Goal: Task Accomplishment & Management: Manage account settings

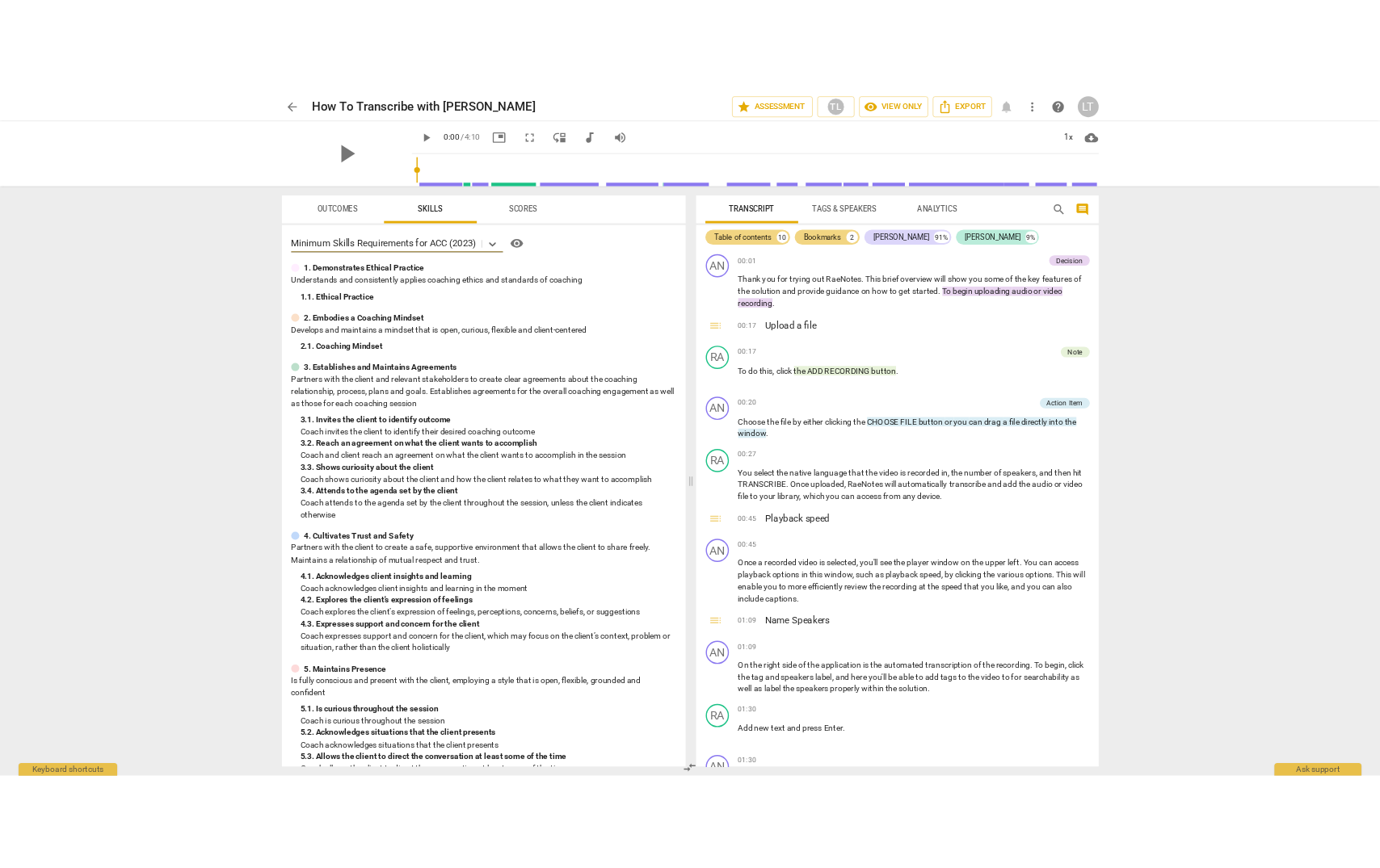
scroll to position [16, 0]
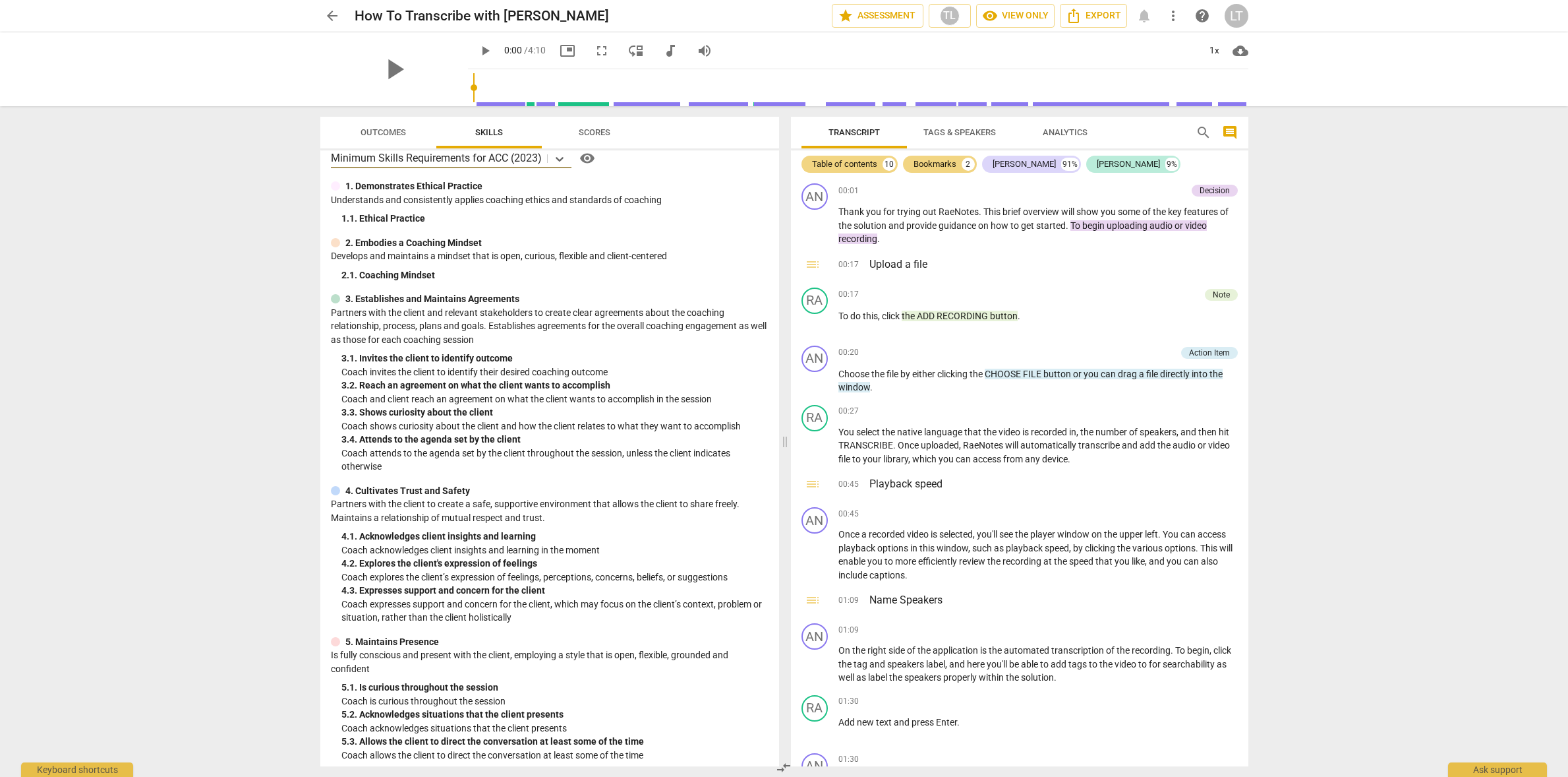
click at [1235, 19] on div "LT" at bounding box center [1237, 16] width 23 height 23
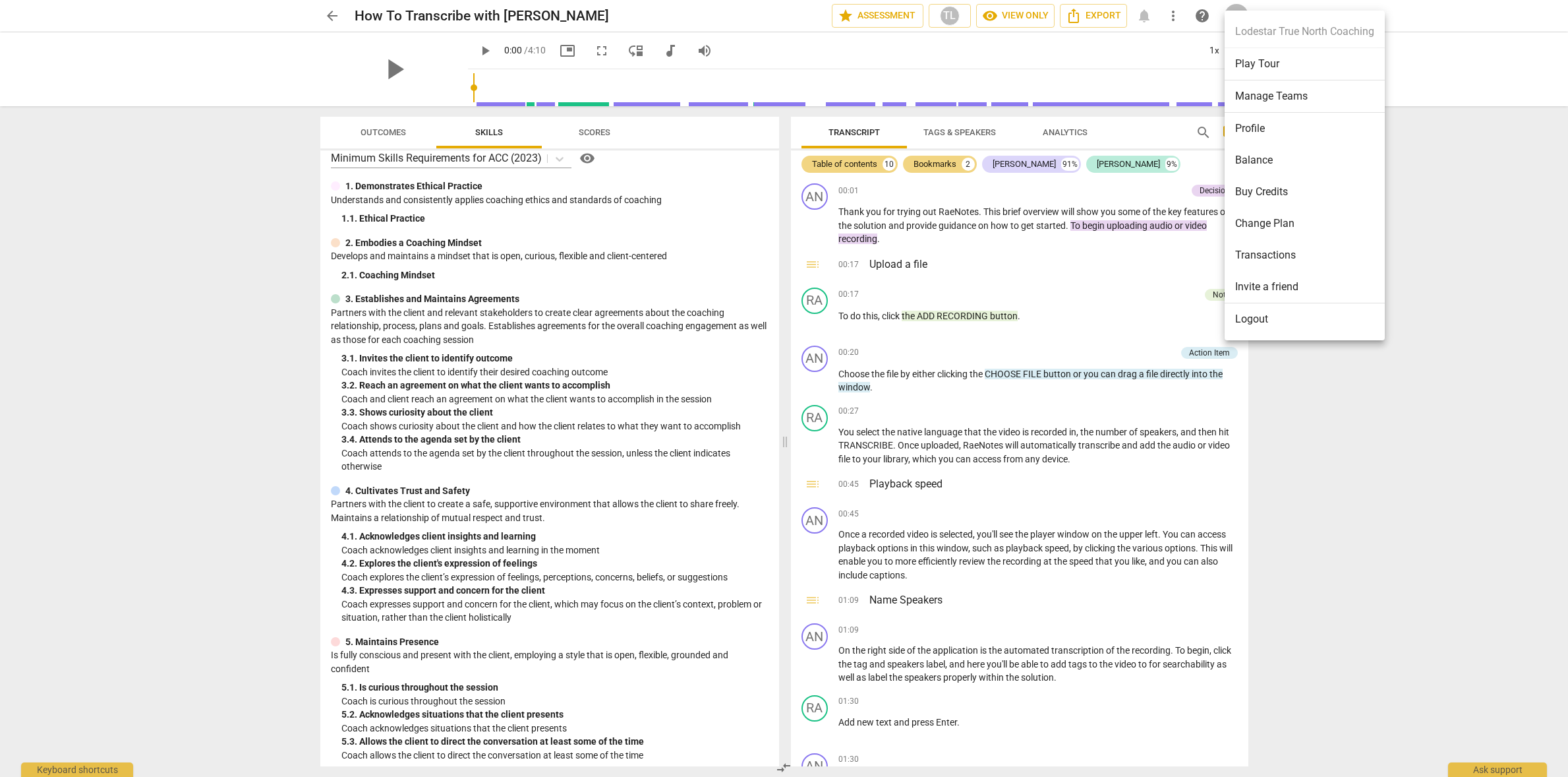
click at [1282, 413] on div at bounding box center [784, 388] width 1568 height 777
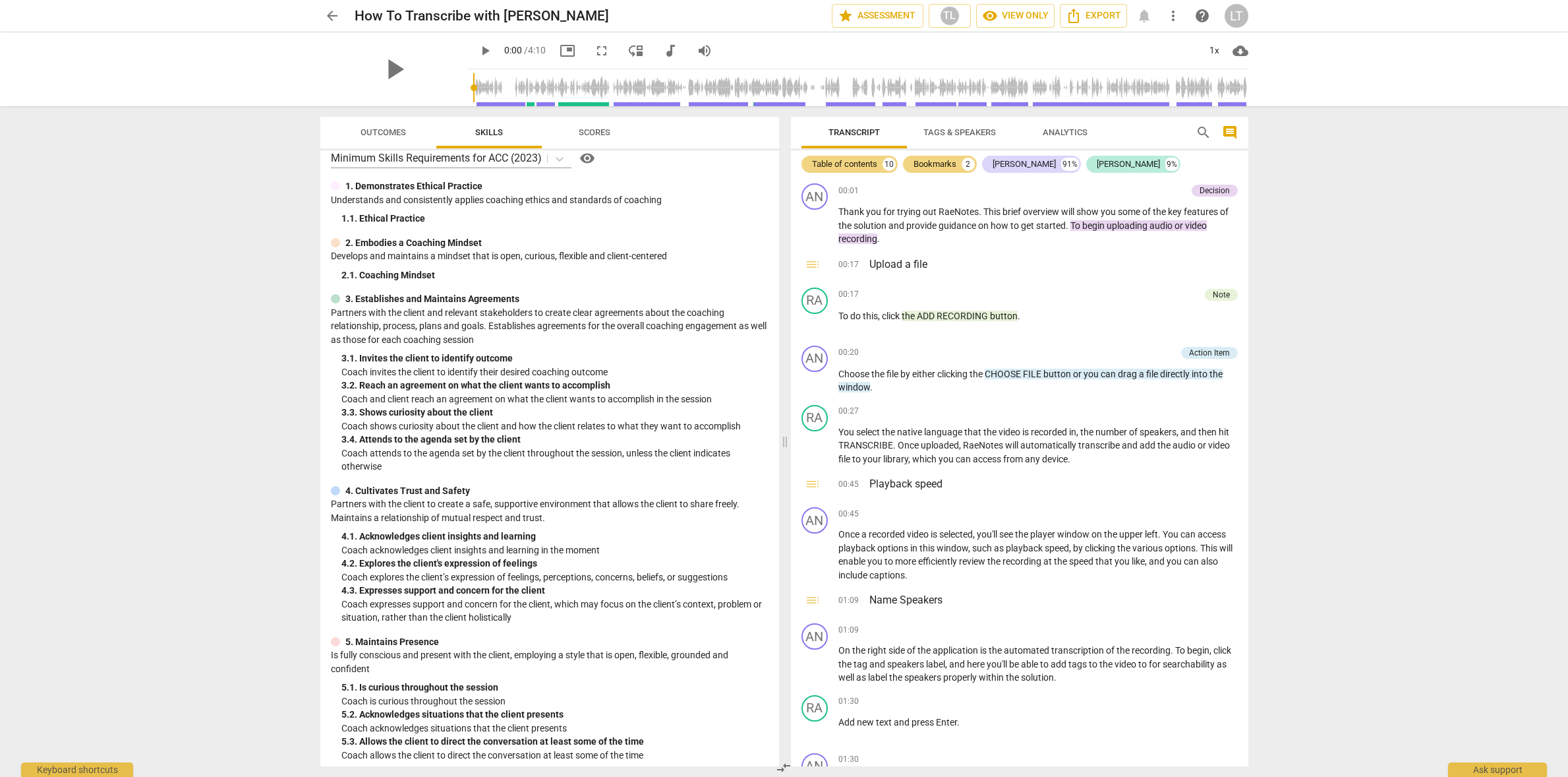
click at [1238, 22] on div "LT" at bounding box center [1237, 16] width 23 height 23
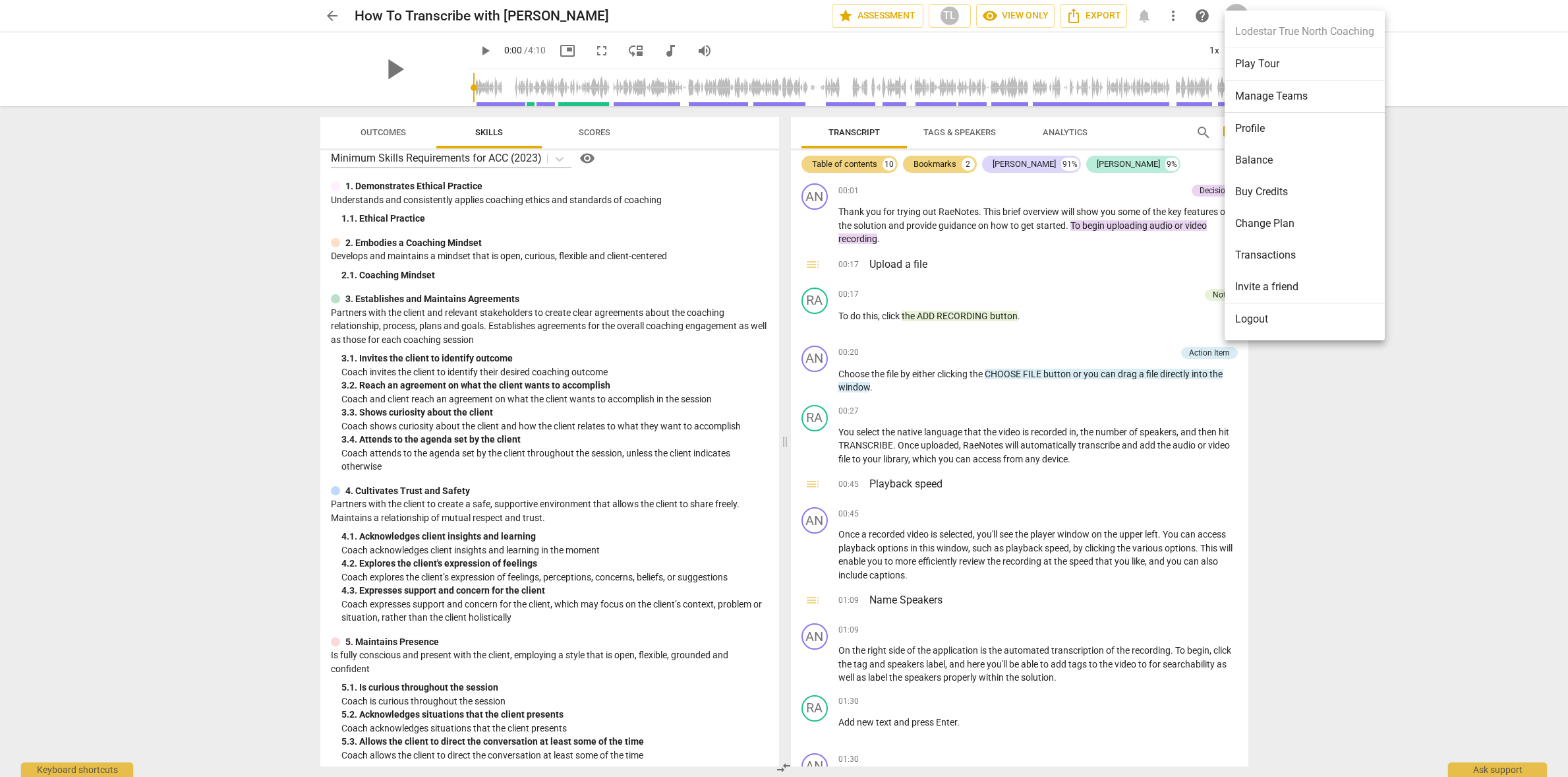
click at [1279, 96] on li "Manage Teams" at bounding box center [1305, 97] width 160 height 32
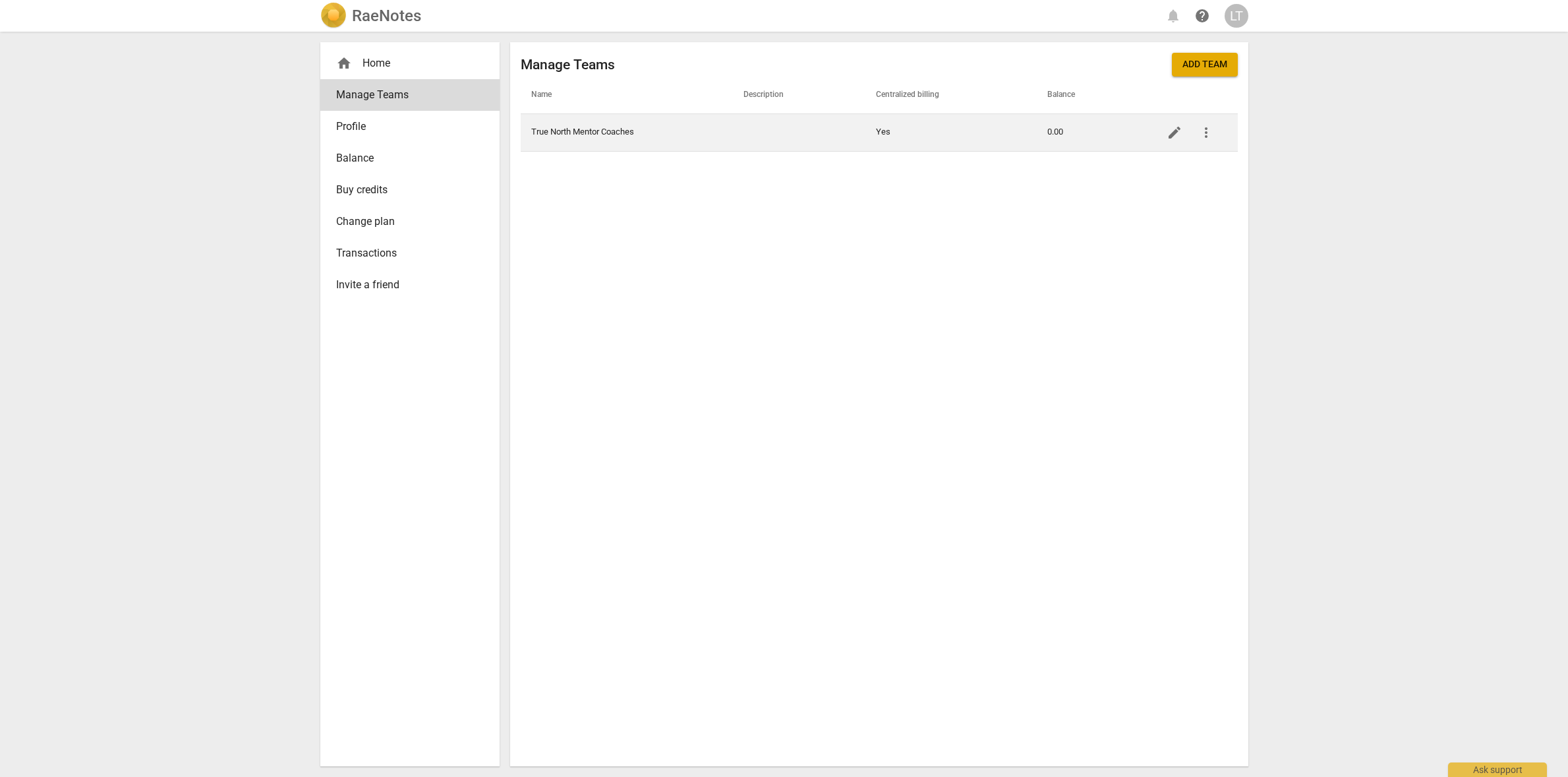
click at [1204, 130] on span "more_vert" at bounding box center [1206, 132] width 16 height 16
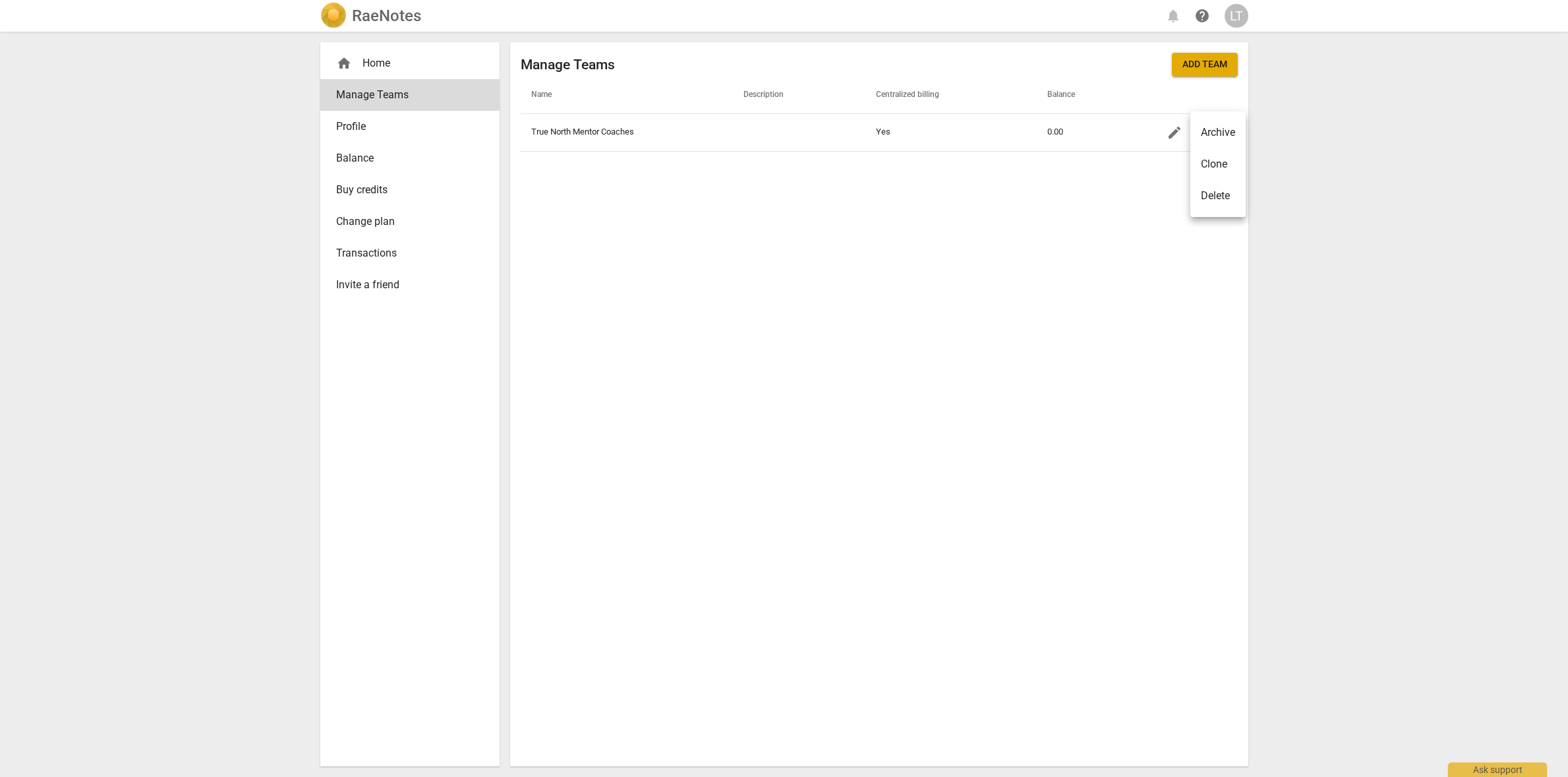
click at [1130, 210] on div at bounding box center [784, 388] width 1568 height 777
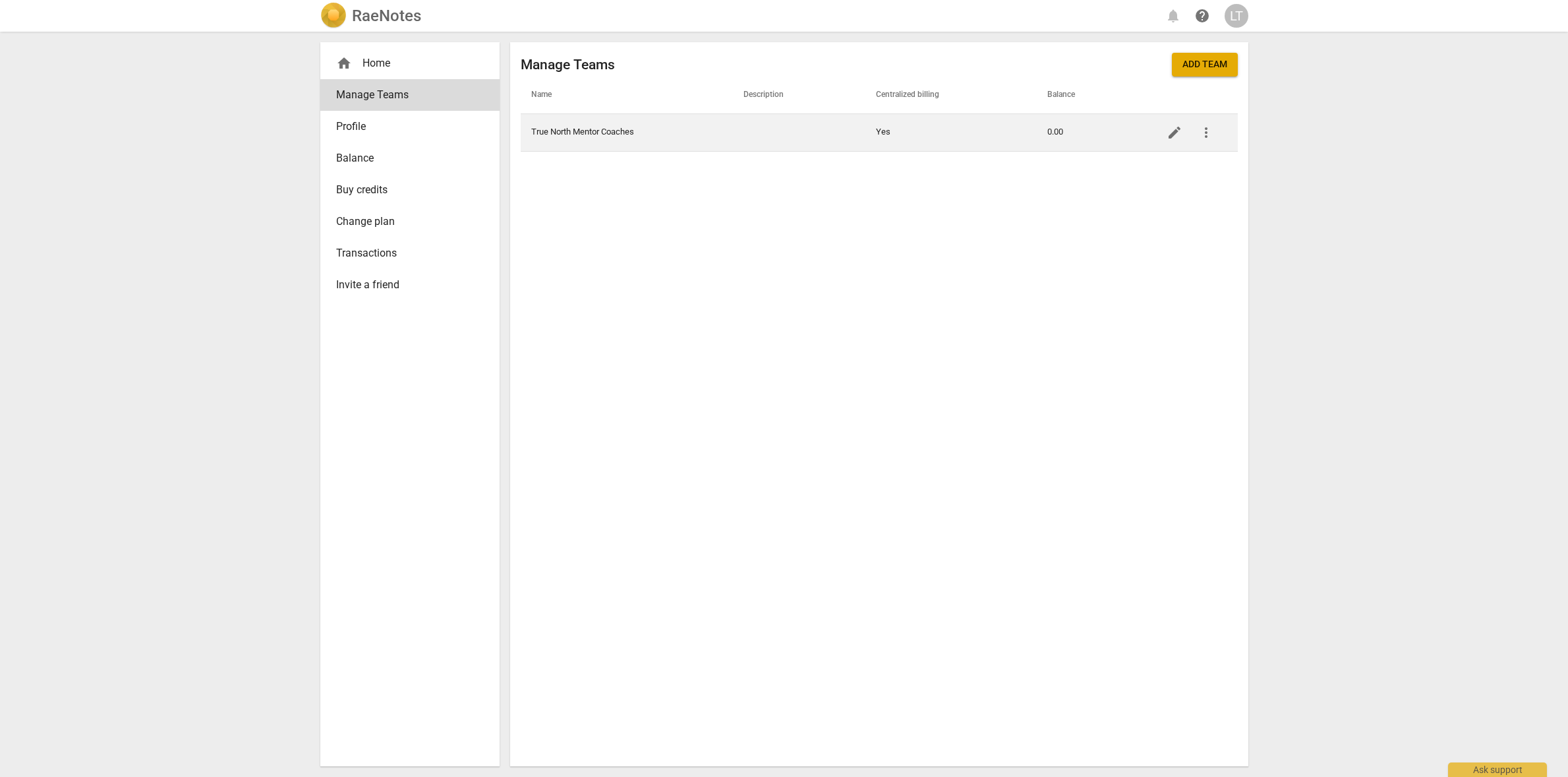
click at [1174, 137] on span "edit" at bounding box center [1174, 132] width 16 height 16
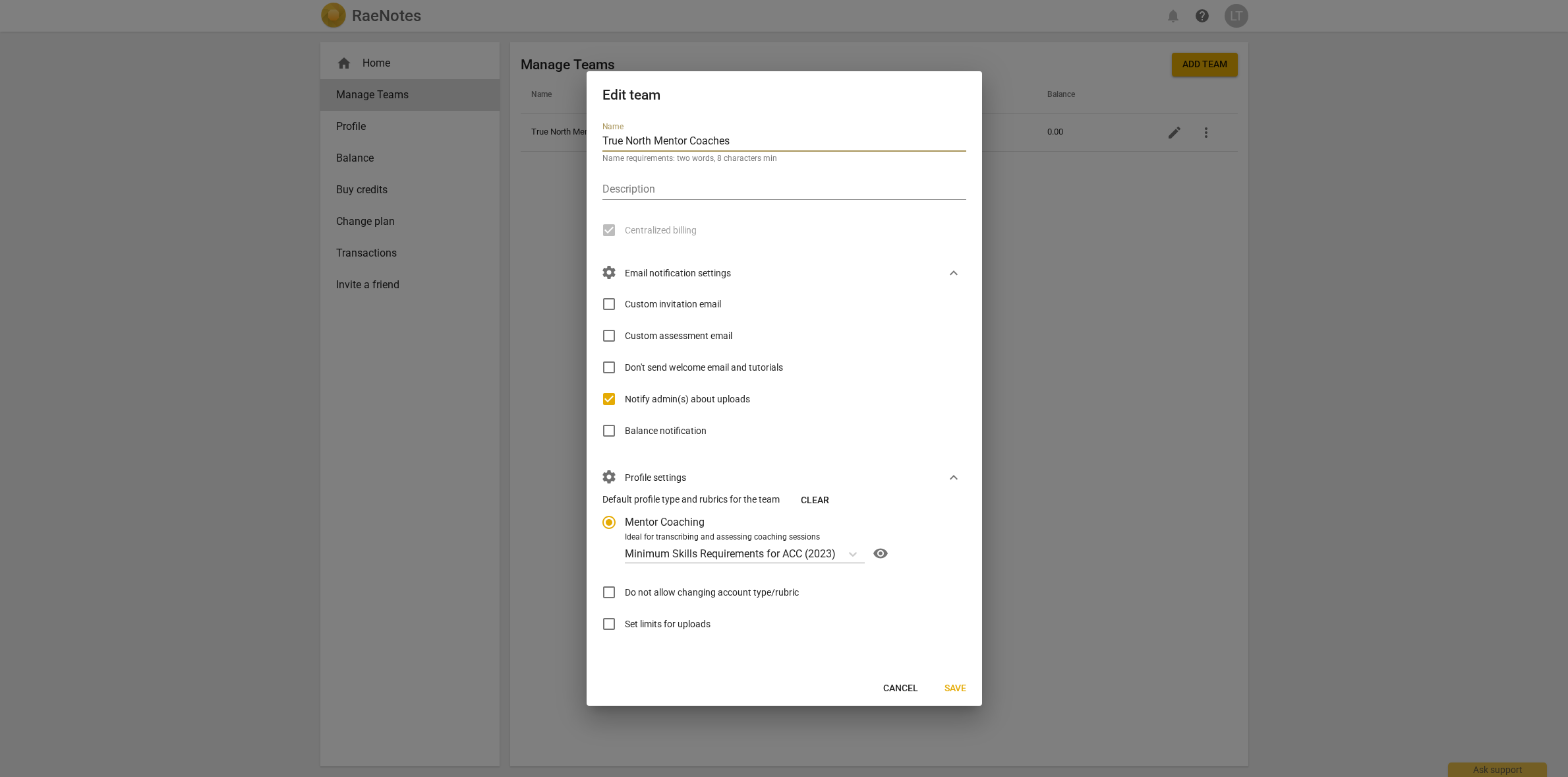
click at [611, 303] on input "Custom invitation email" at bounding box center [609, 304] width 32 height 32
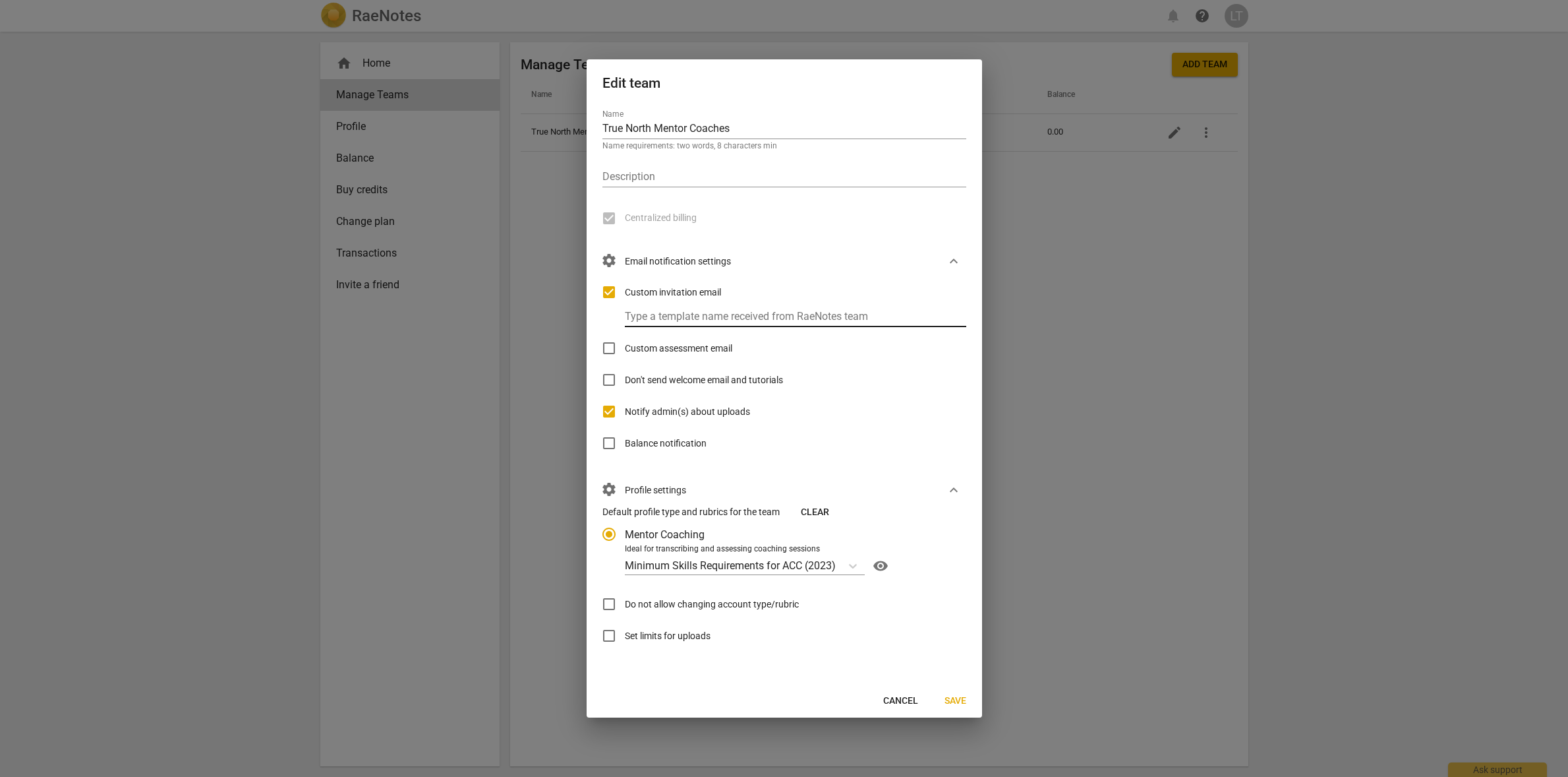
click at [633, 317] on input "text" at bounding box center [802, 317] width 353 height 19
click at [739, 301] on label "Type a template name received from RaeNotes team" at bounding box center [716, 302] width 183 height 8
click at [608, 291] on input "Custom invitation email" at bounding box center [609, 292] width 32 height 32
checkbox input "false"
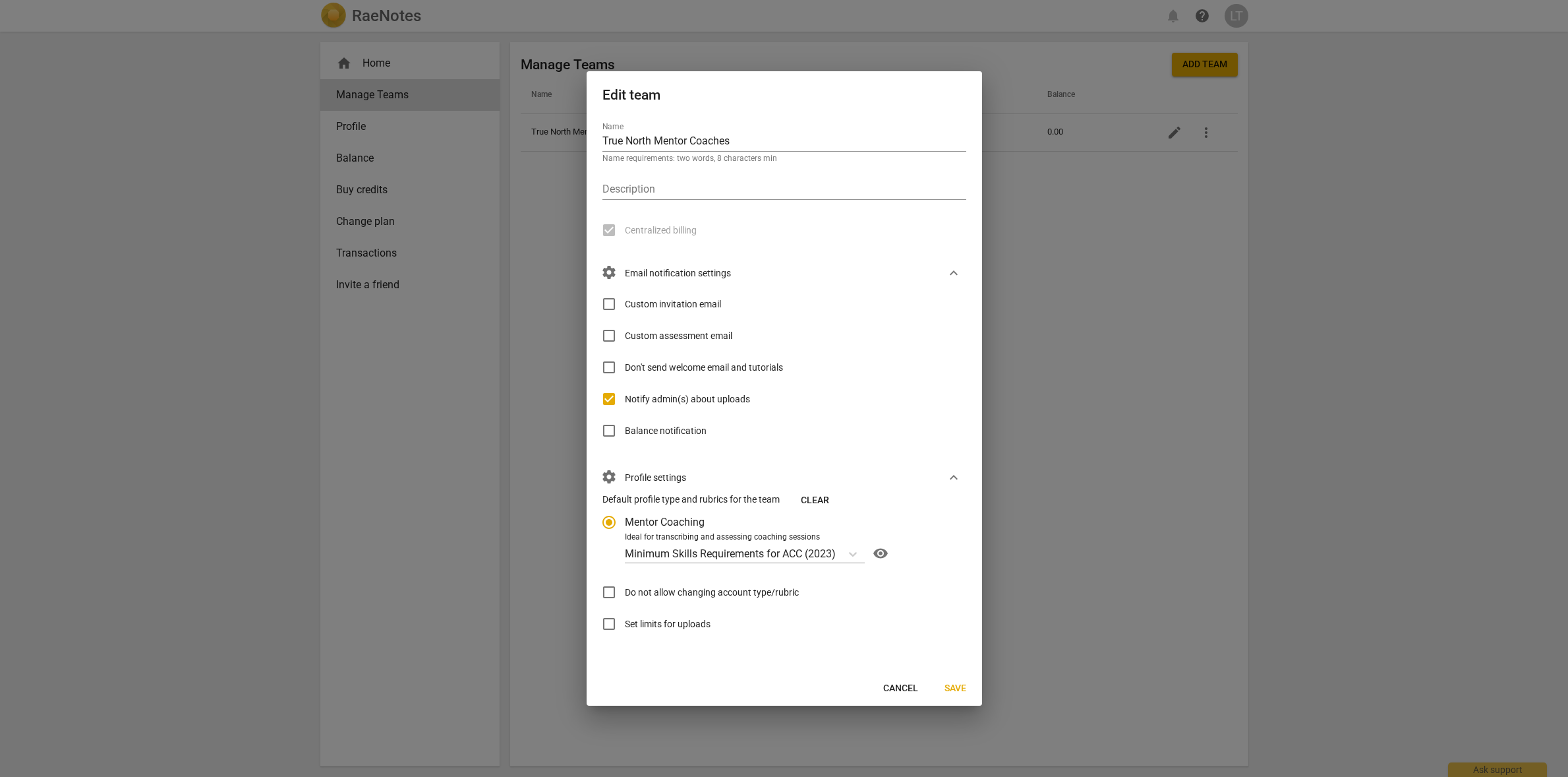
click at [960, 690] on span "Save" at bounding box center [955, 688] width 22 height 13
radio input "false"
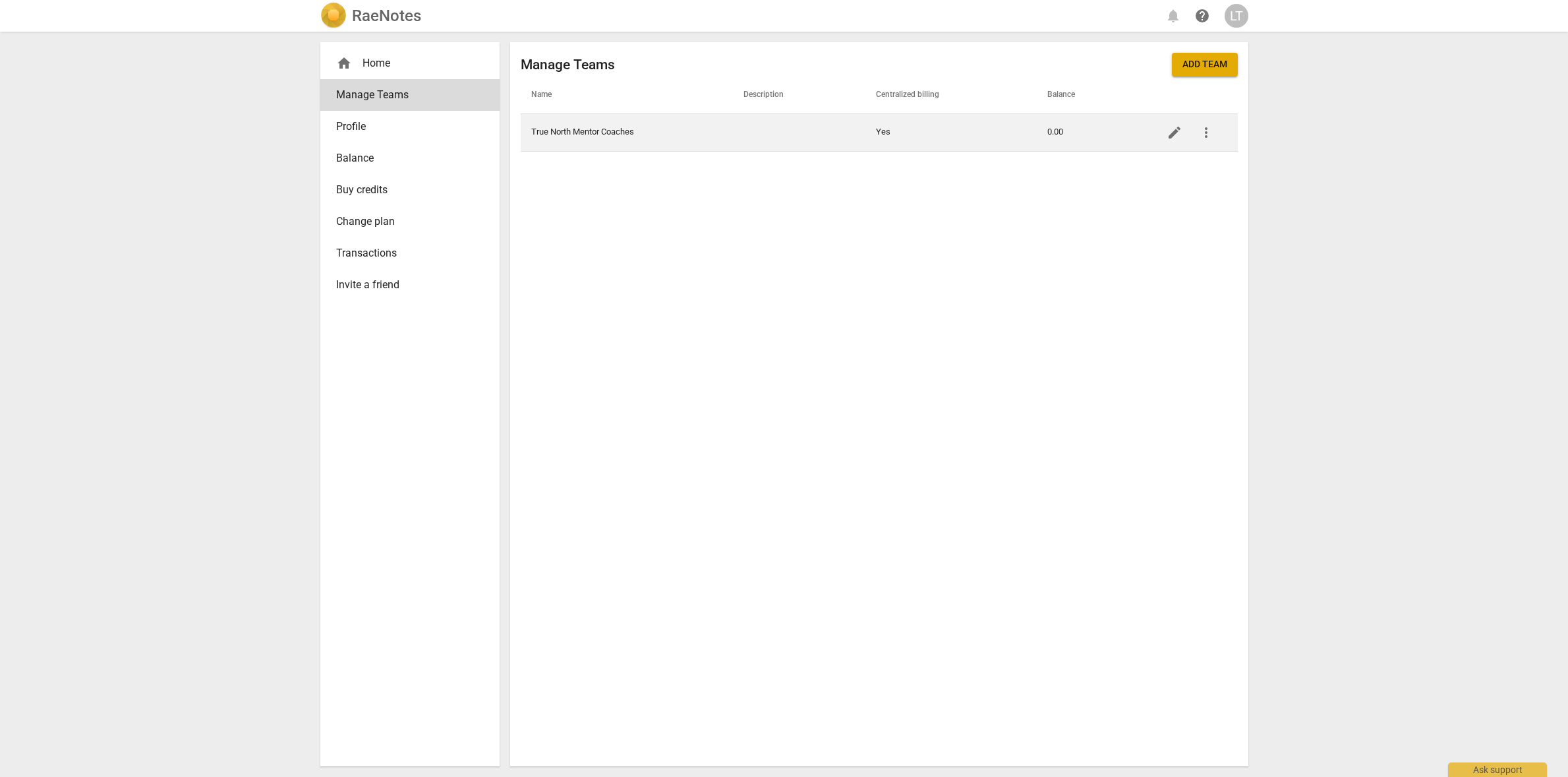
click at [585, 132] on td "True North Mentor Coaches" at bounding box center [627, 132] width 212 height 37
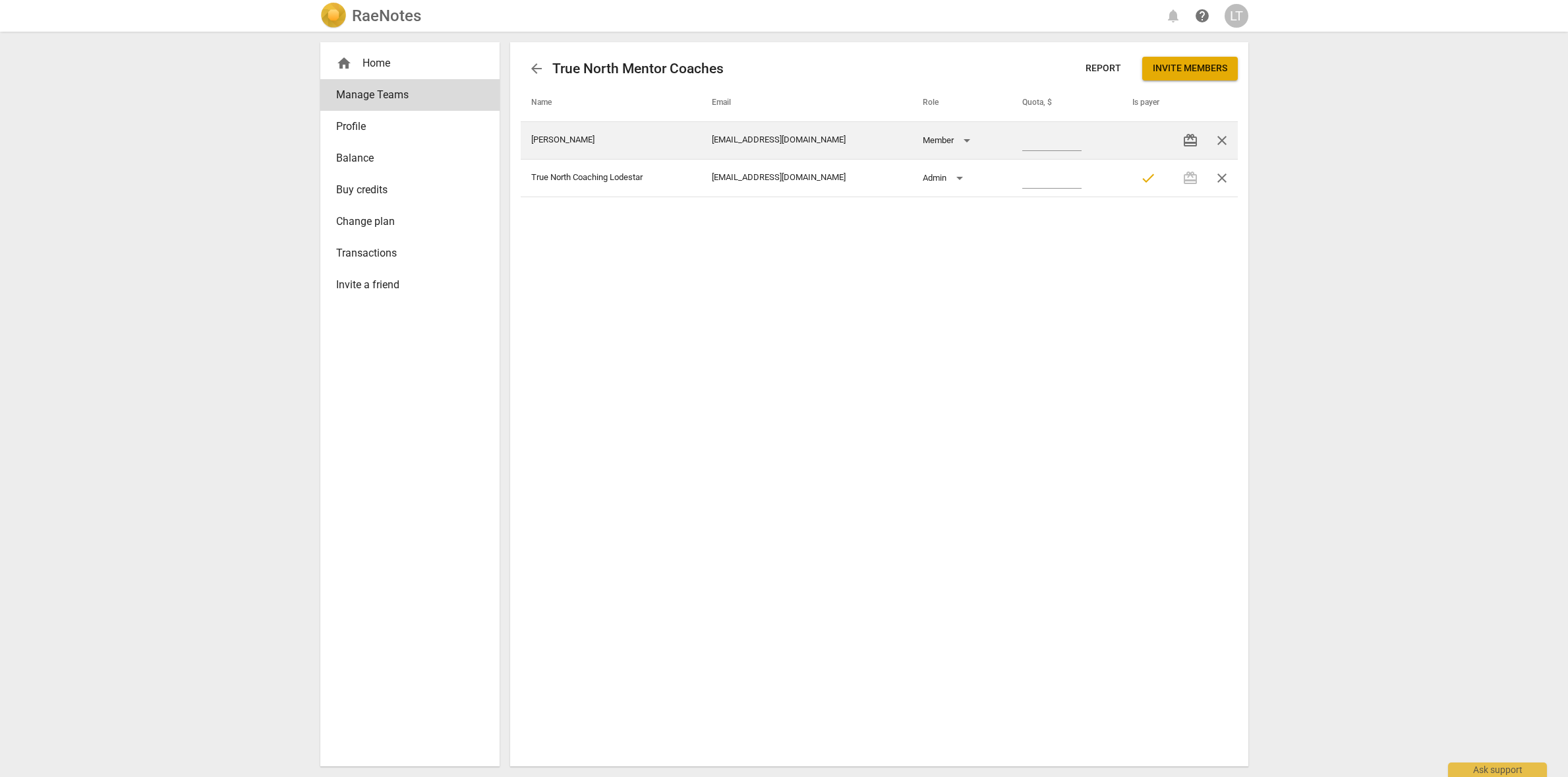
click at [1220, 141] on span "close" at bounding box center [1222, 140] width 16 height 16
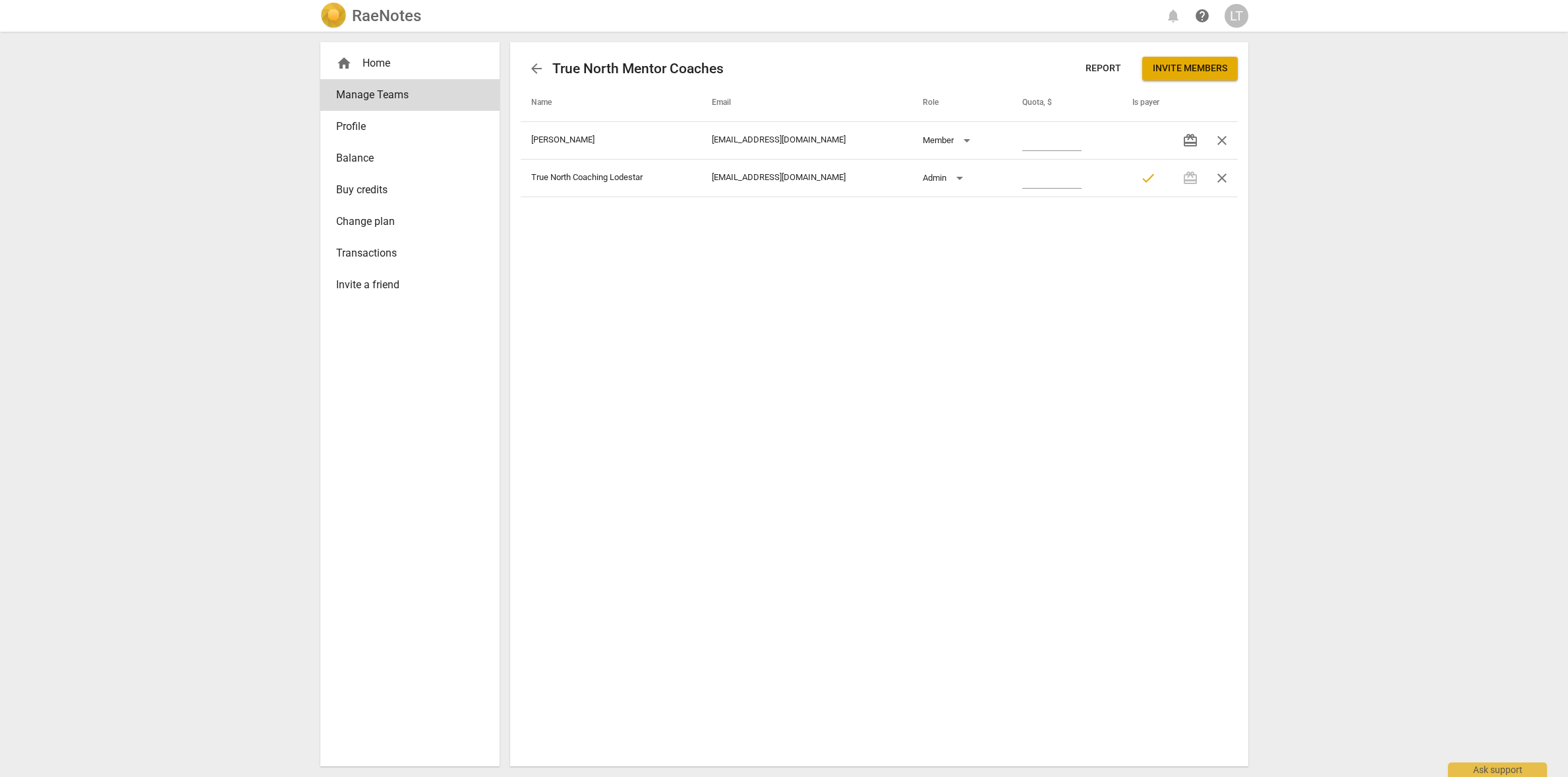
click at [659, 293] on div "arrow_back True North Mentor Coaches Report Invite members Name Email Role Quot…" at bounding box center [880, 404] width 738 height 724
click at [541, 70] on span "arrow_back" at bounding box center [536, 68] width 16 height 16
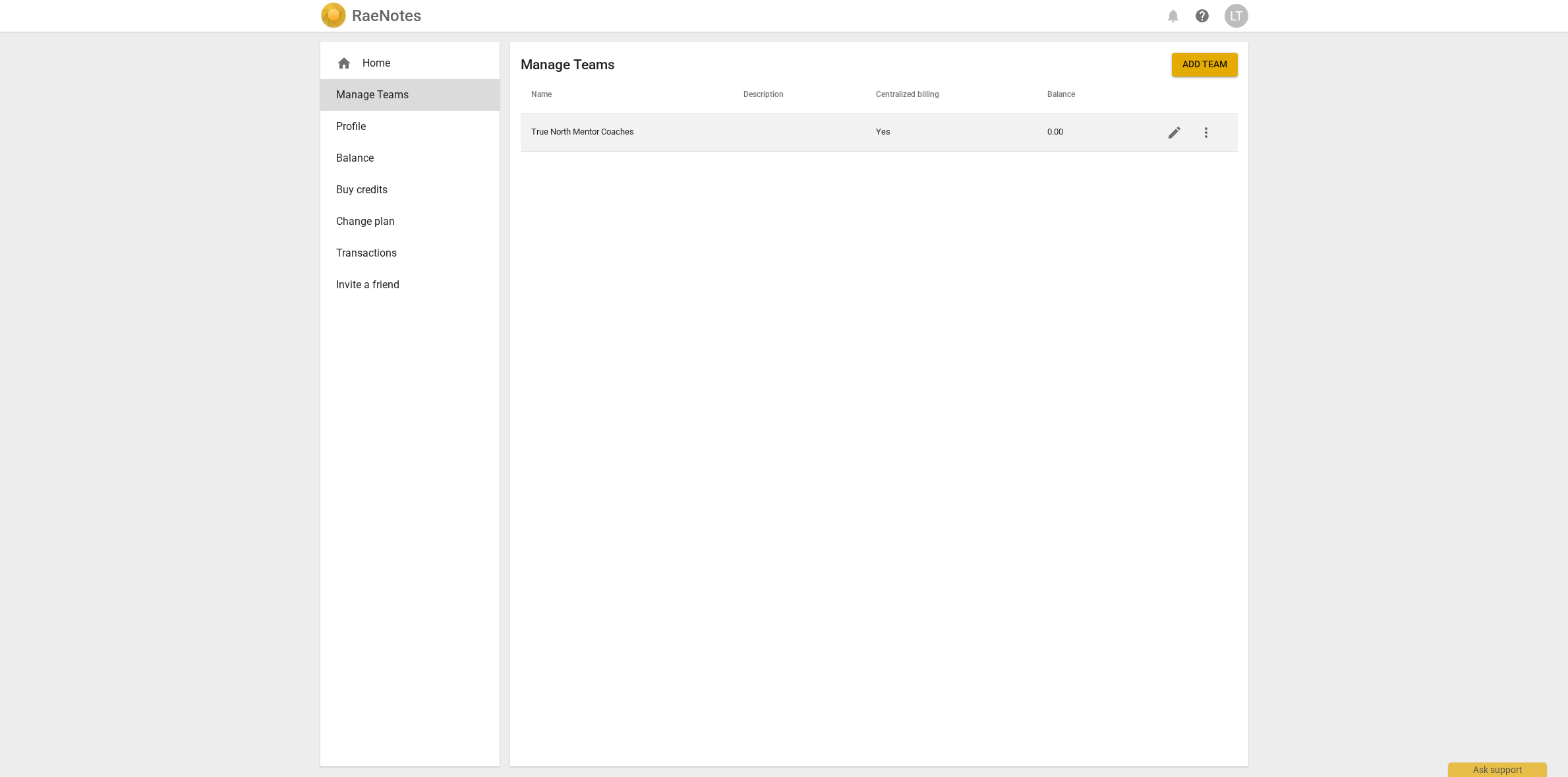
click at [560, 135] on td "True North Mentor Coaches" at bounding box center [627, 132] width 212 height 37
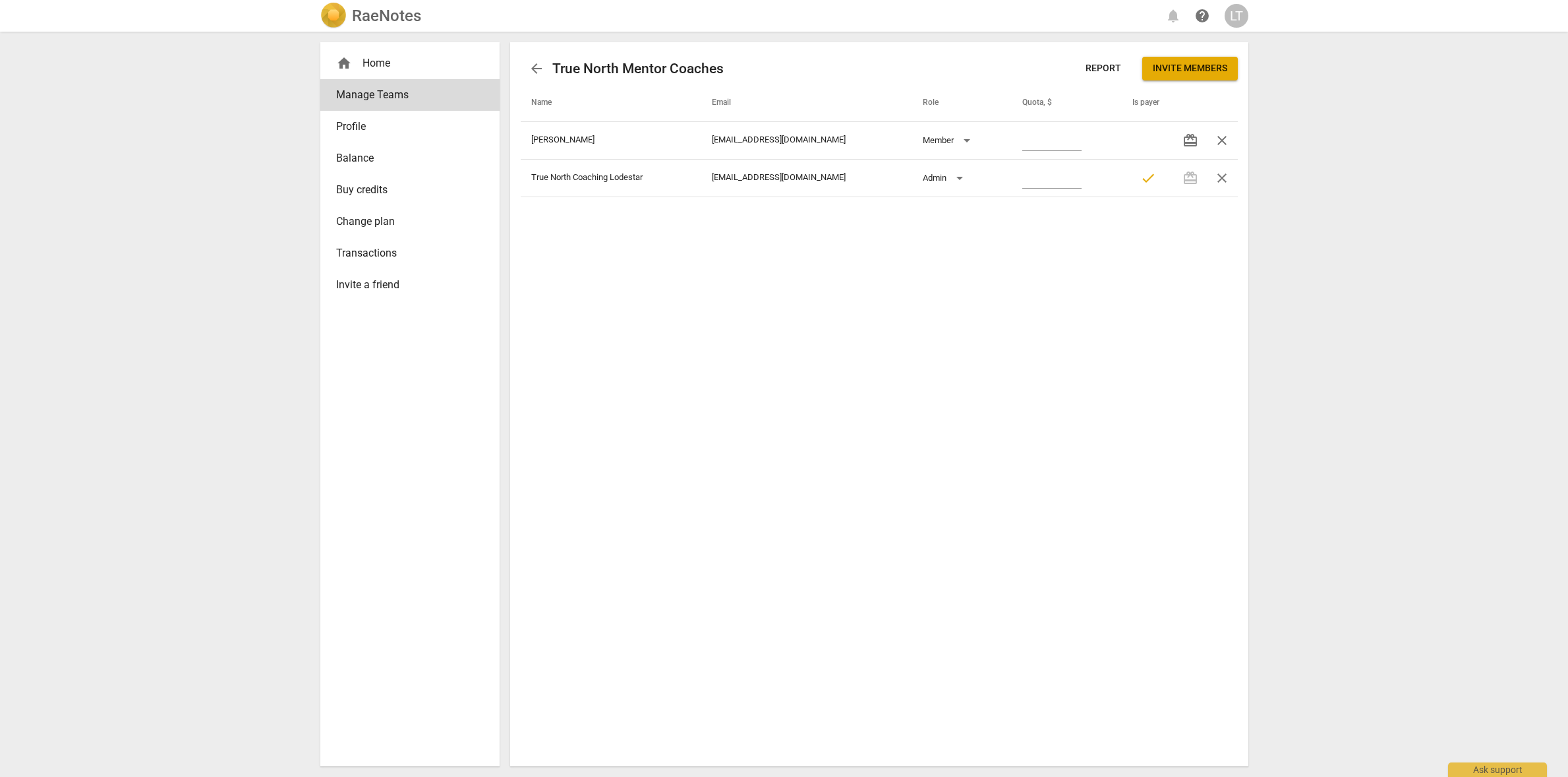
click at [1190, 70] on span "Invite members" at bounding box center [1190, 68] width 75 height 13
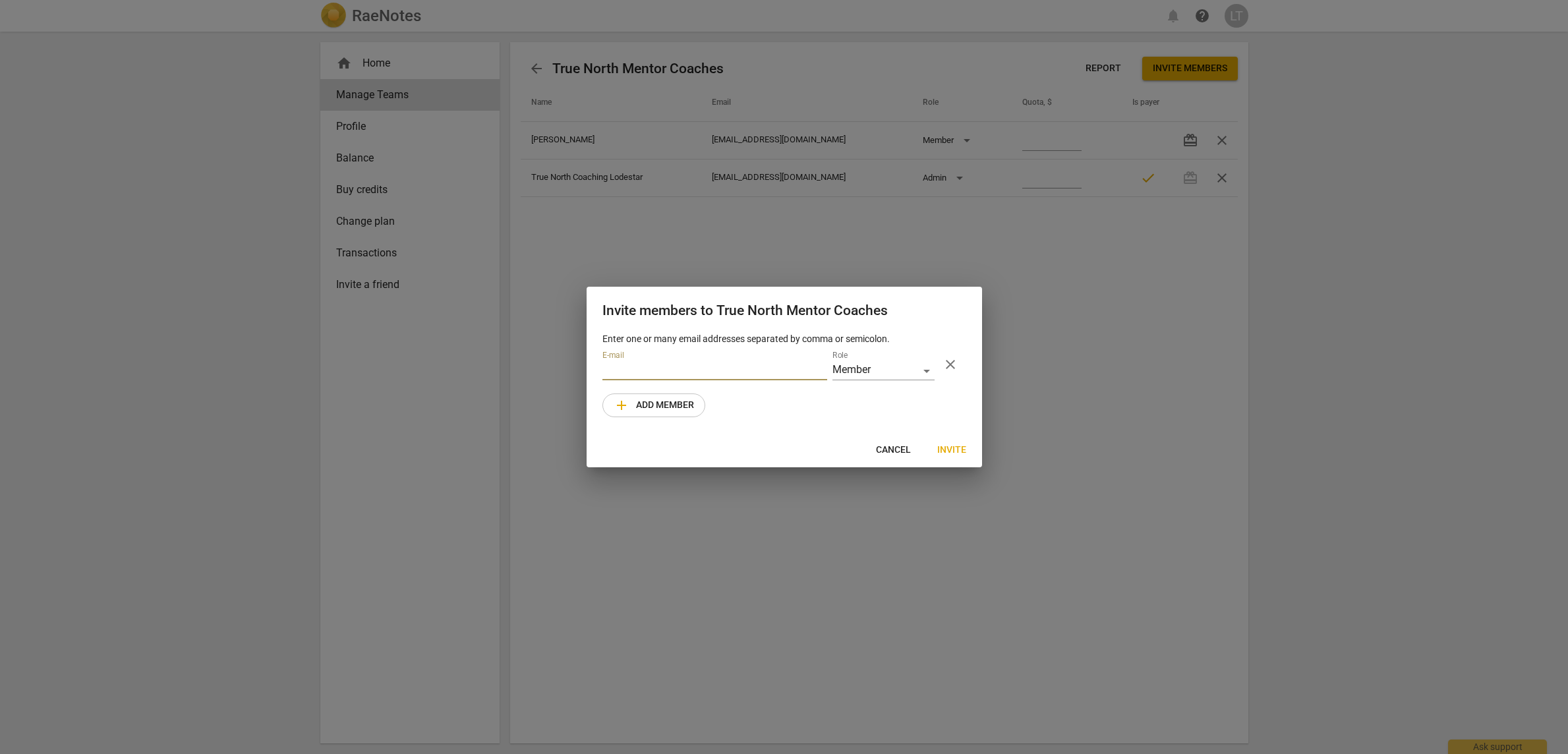
paste input "michael@lodestarpc.com"
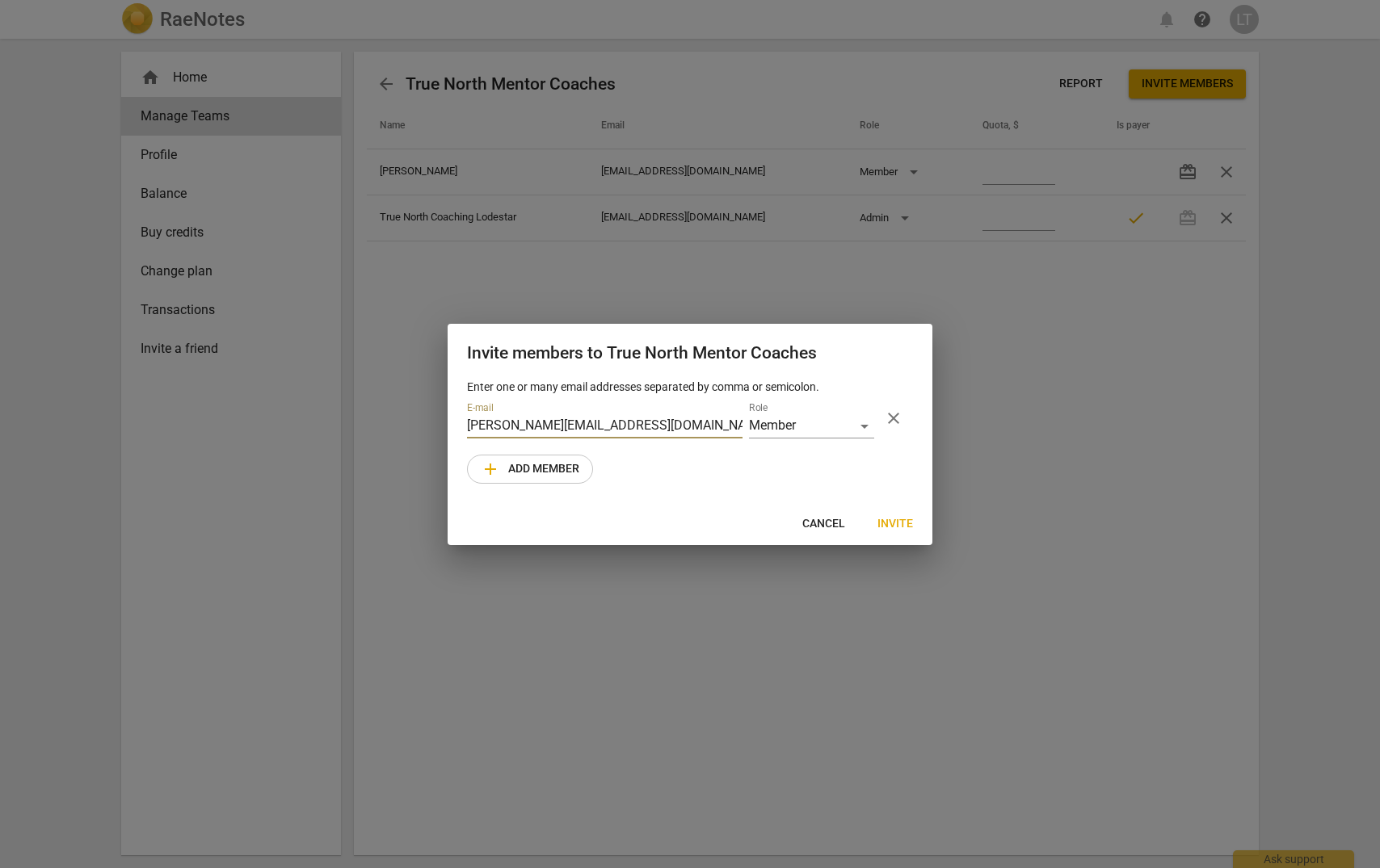
paste input "ken@lodestarpc.com"
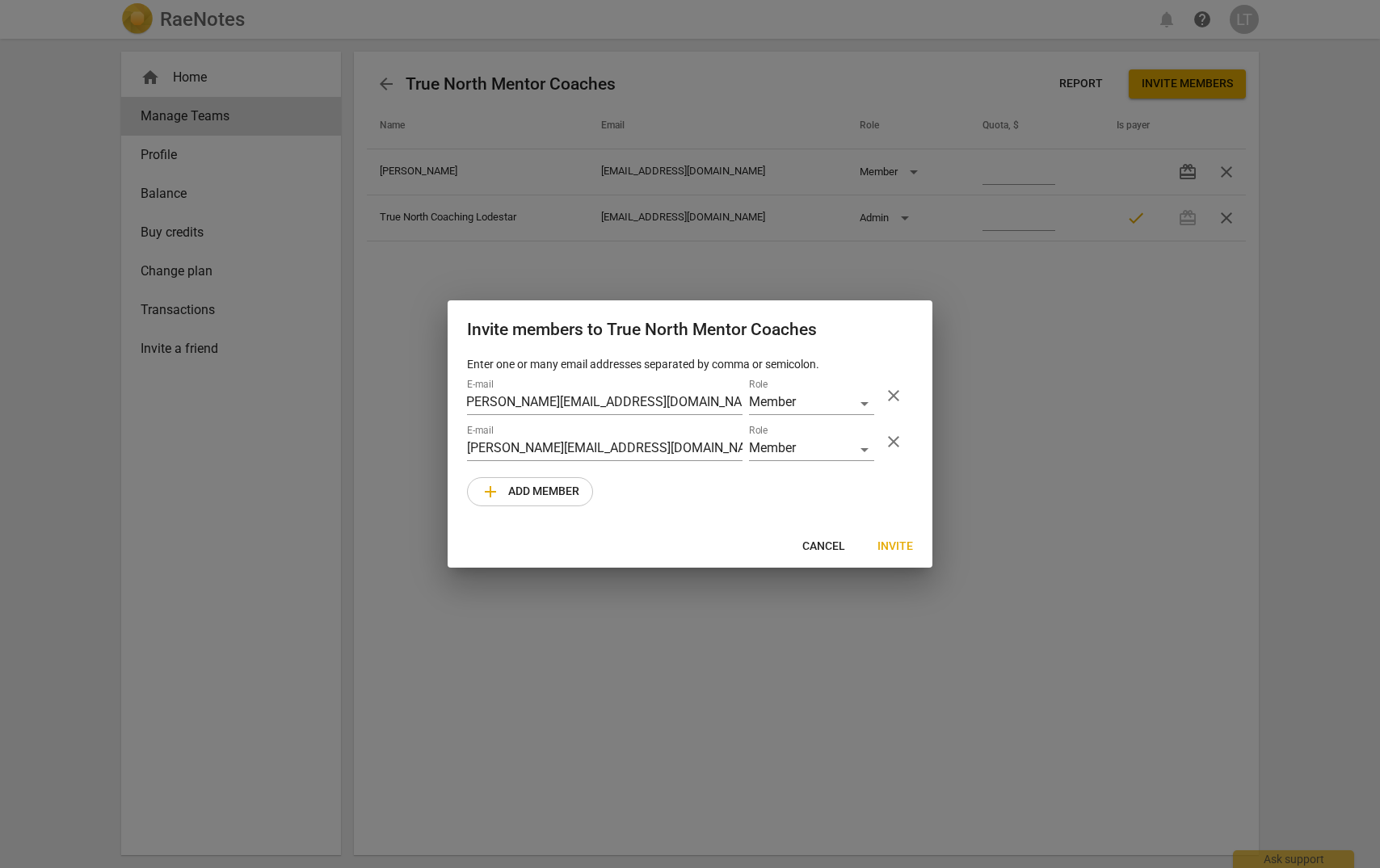
type input "michael@lodestarpc.com"
click at [543, 494] on span "add Add member" at bounding box center [530, 492] width 99 height 19
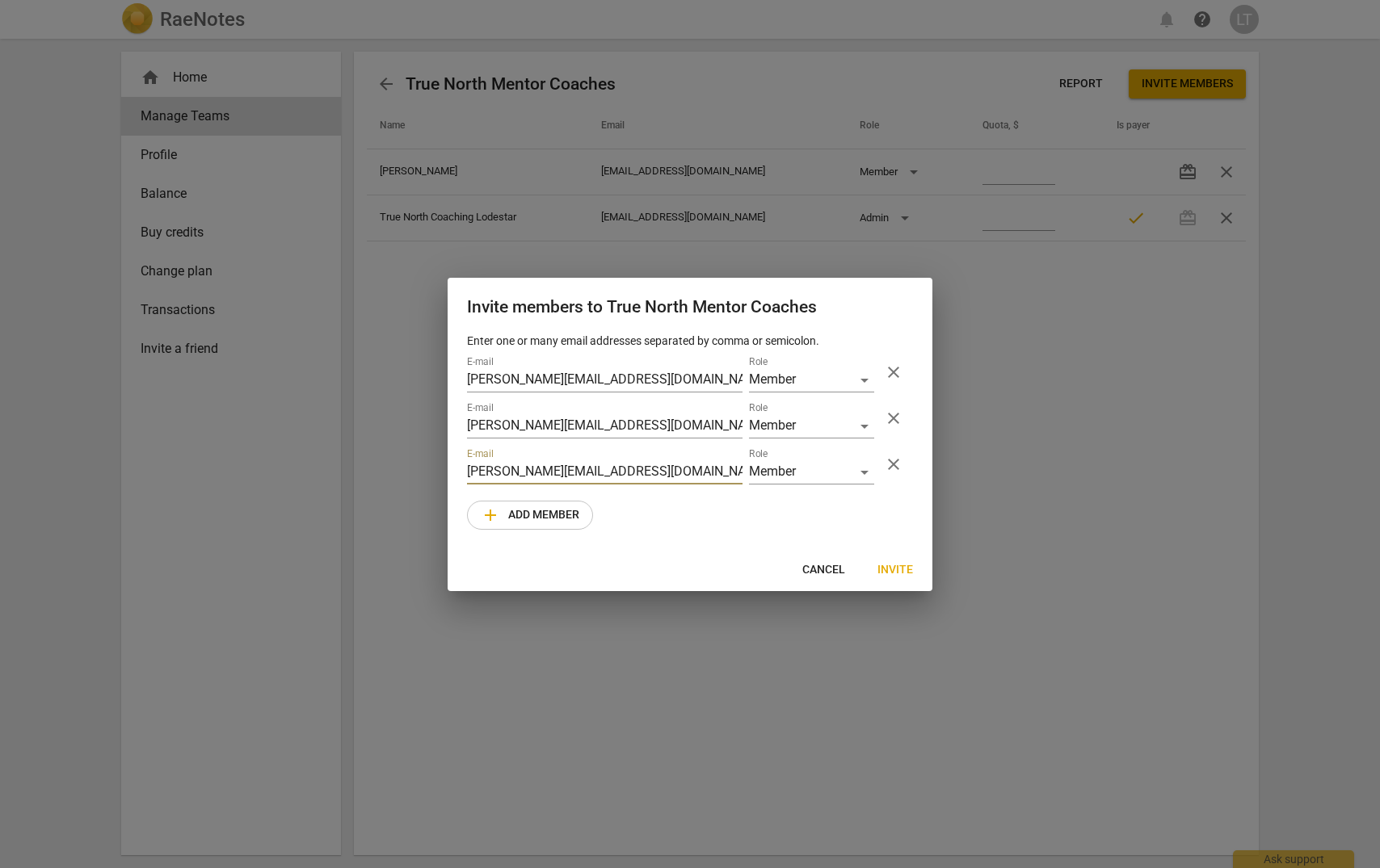
type input "kate@lodestarpc.com"
click at [550, 521] on span "add Add member" at bounding box center [530, 515] width 99 height 19
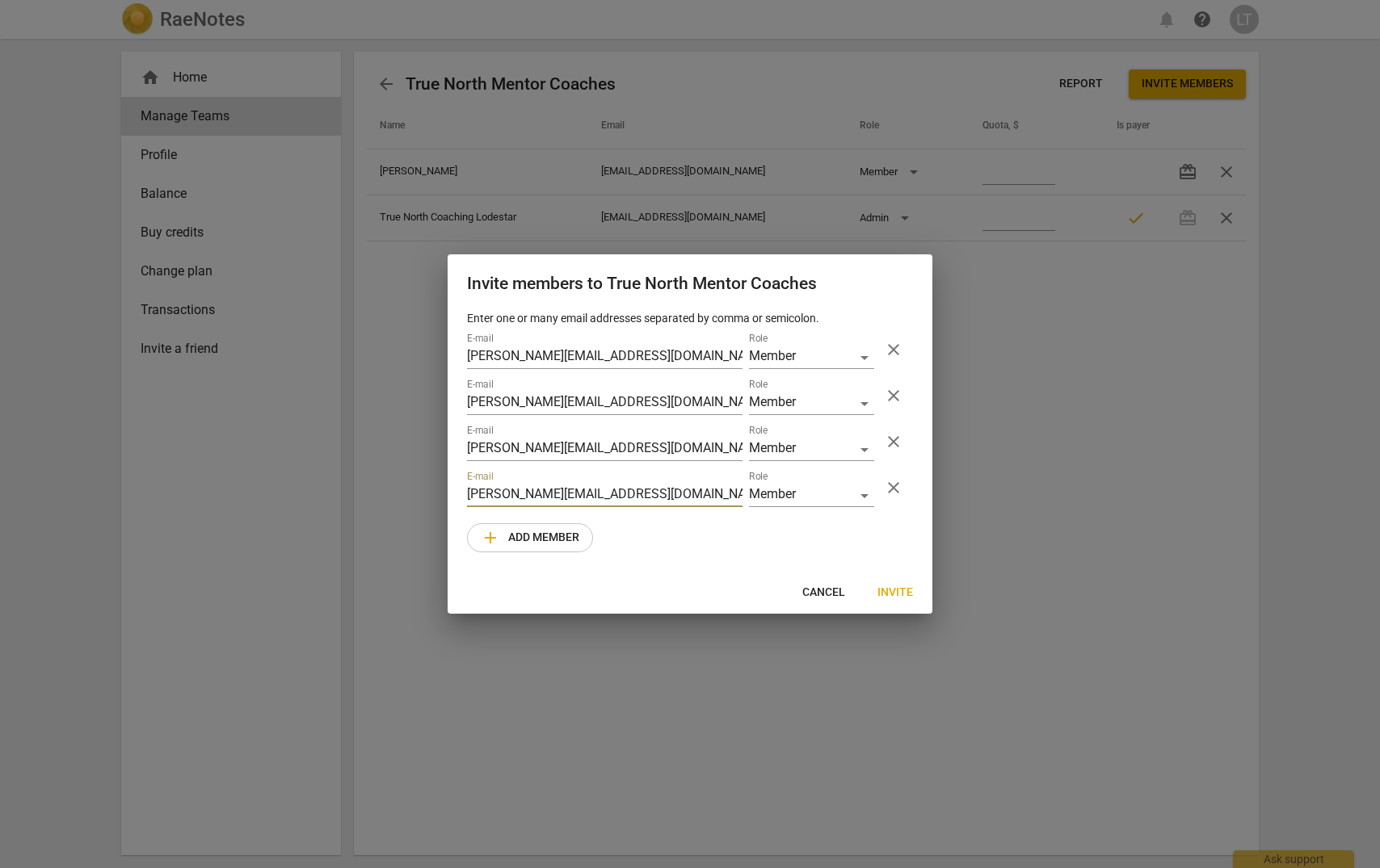
type input "steve@lodestarpc.com"
click at [543, 538] on span "add Add member" at bounding box center [530, 538] width 99 height 19
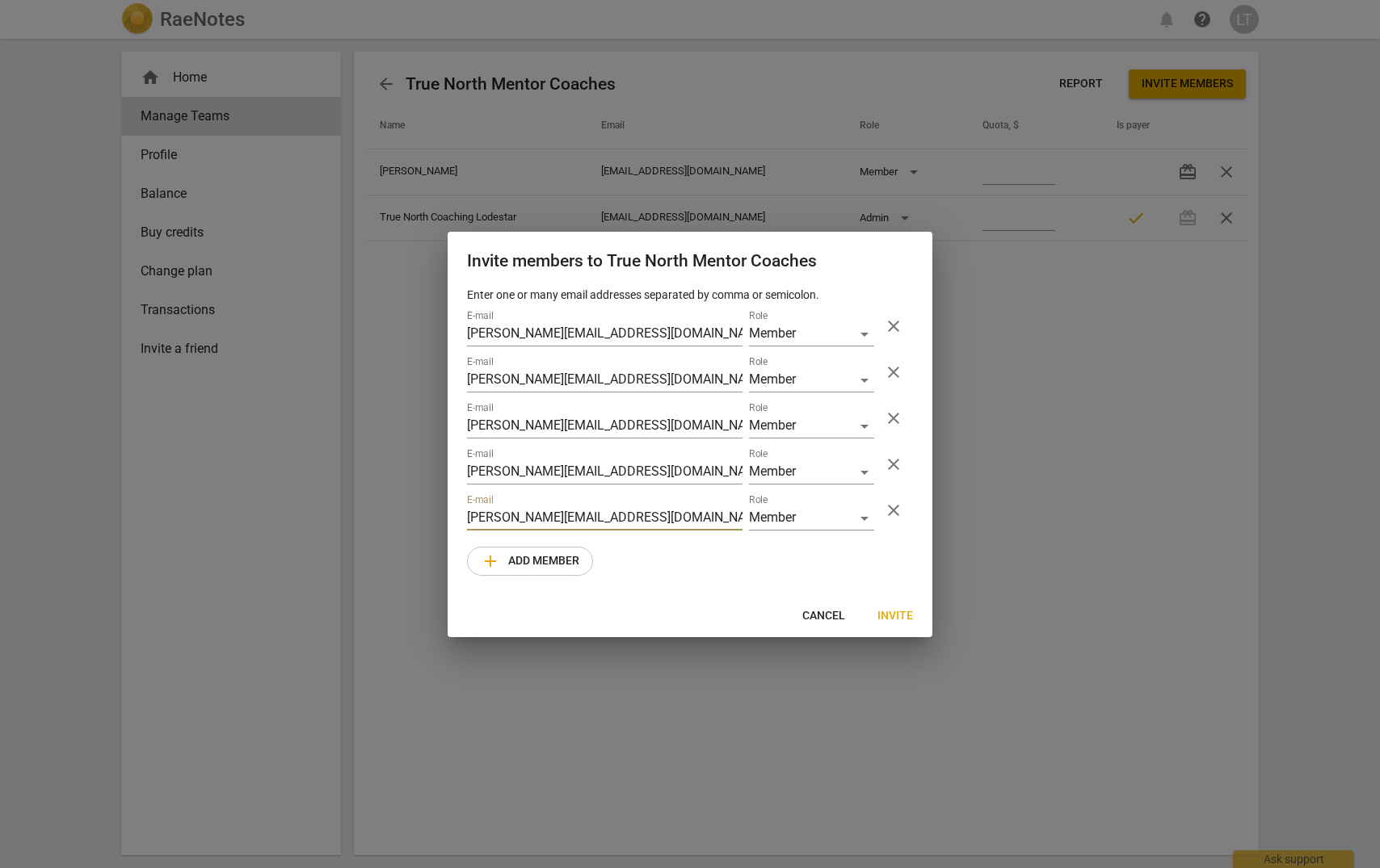
type input "dianne@lodestarpc.com"
click at [539, 565] on span "add Add member" at bounding box center [530, 561] width 99 height 19
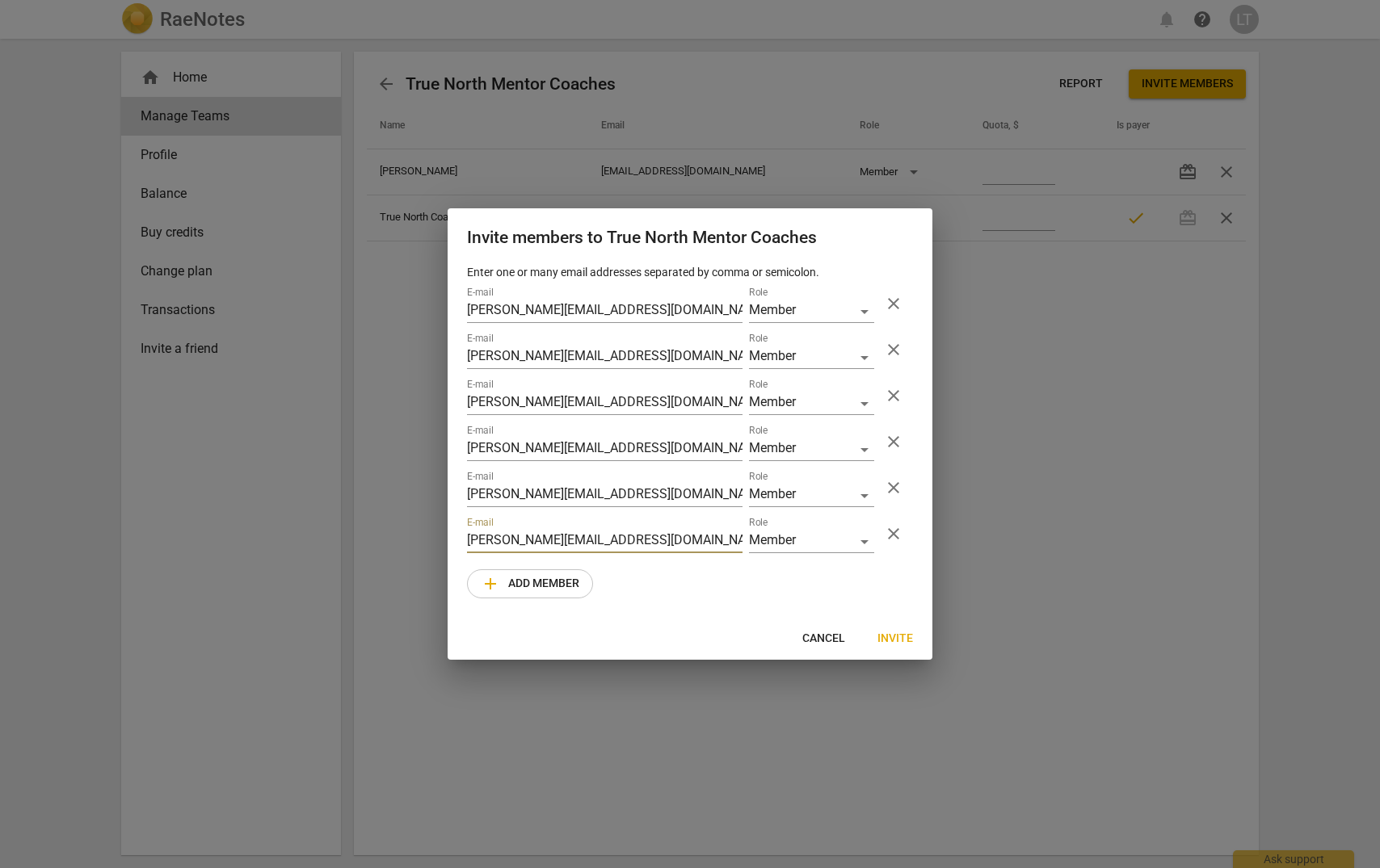
type input "floyd@lodestarpc.com"
click at [539, 587] on span "add Add member" at bounding box center [530, 583] width 99 height 19
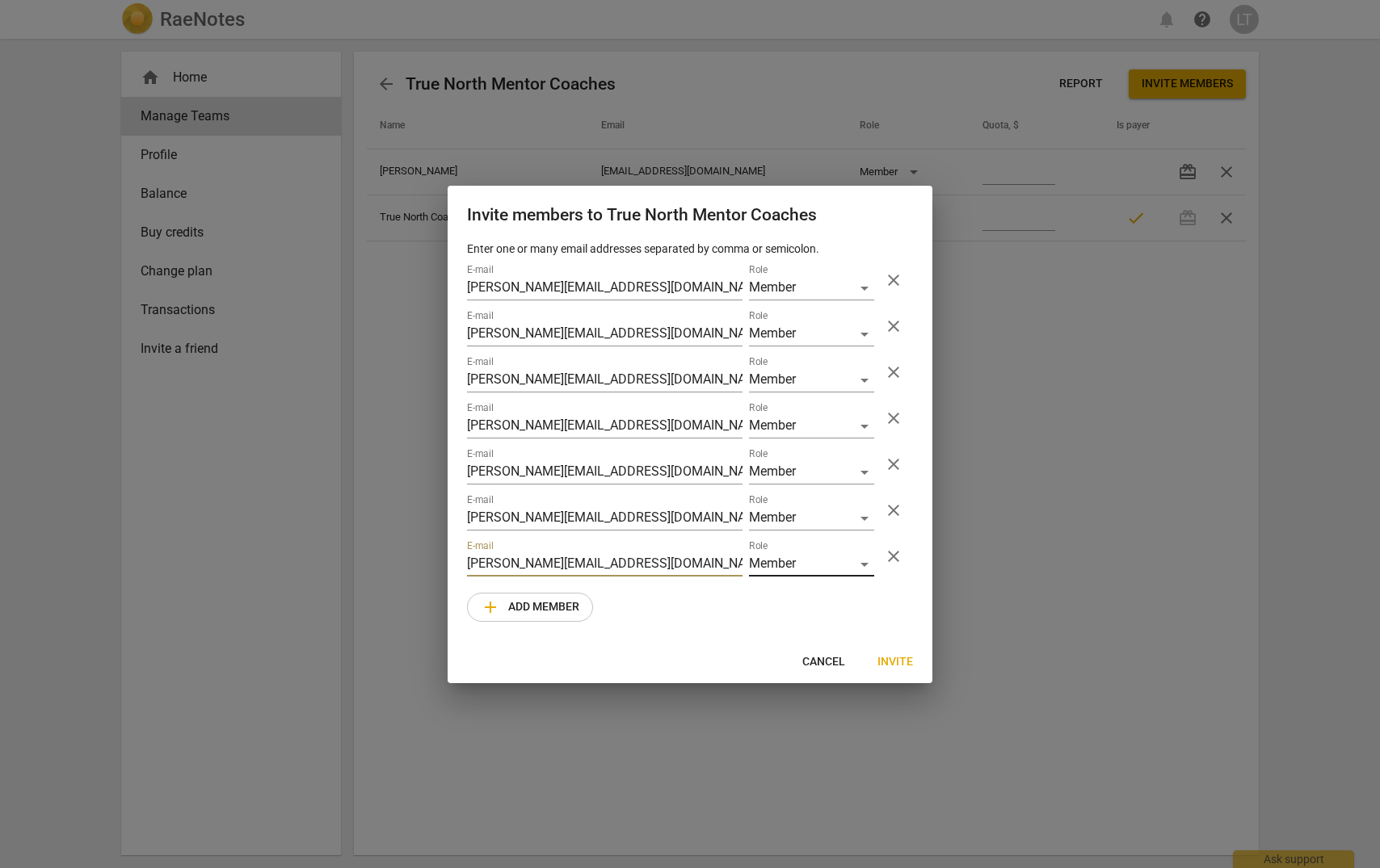
type input "ann@lodestarpc.com"
click at [863, 562] on div "Member" at bounding box center [812, 565] width 125 height 24
click at [807, 602] on li "Admin" at bounding box center [812, 603] width 125 height 39
click at [902, 659] on span "Invite" at bounding box center [895, 662] width 36 height 16
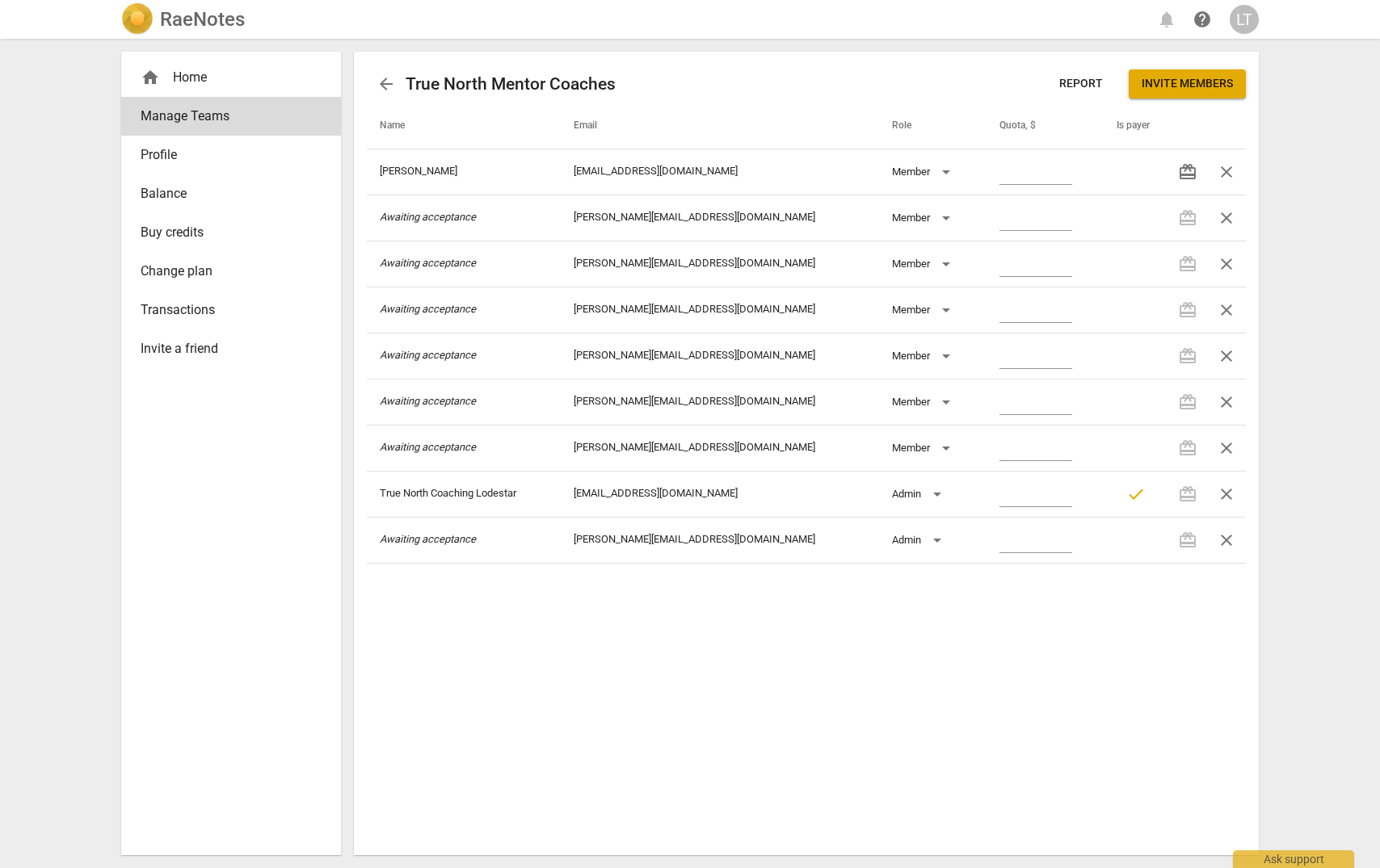
click at [609, 701] on div "arrow_back True North Mentor Coaches Report Invite members Name Email Role Quot…" at bounding box center [807, 453] width 905 height 804
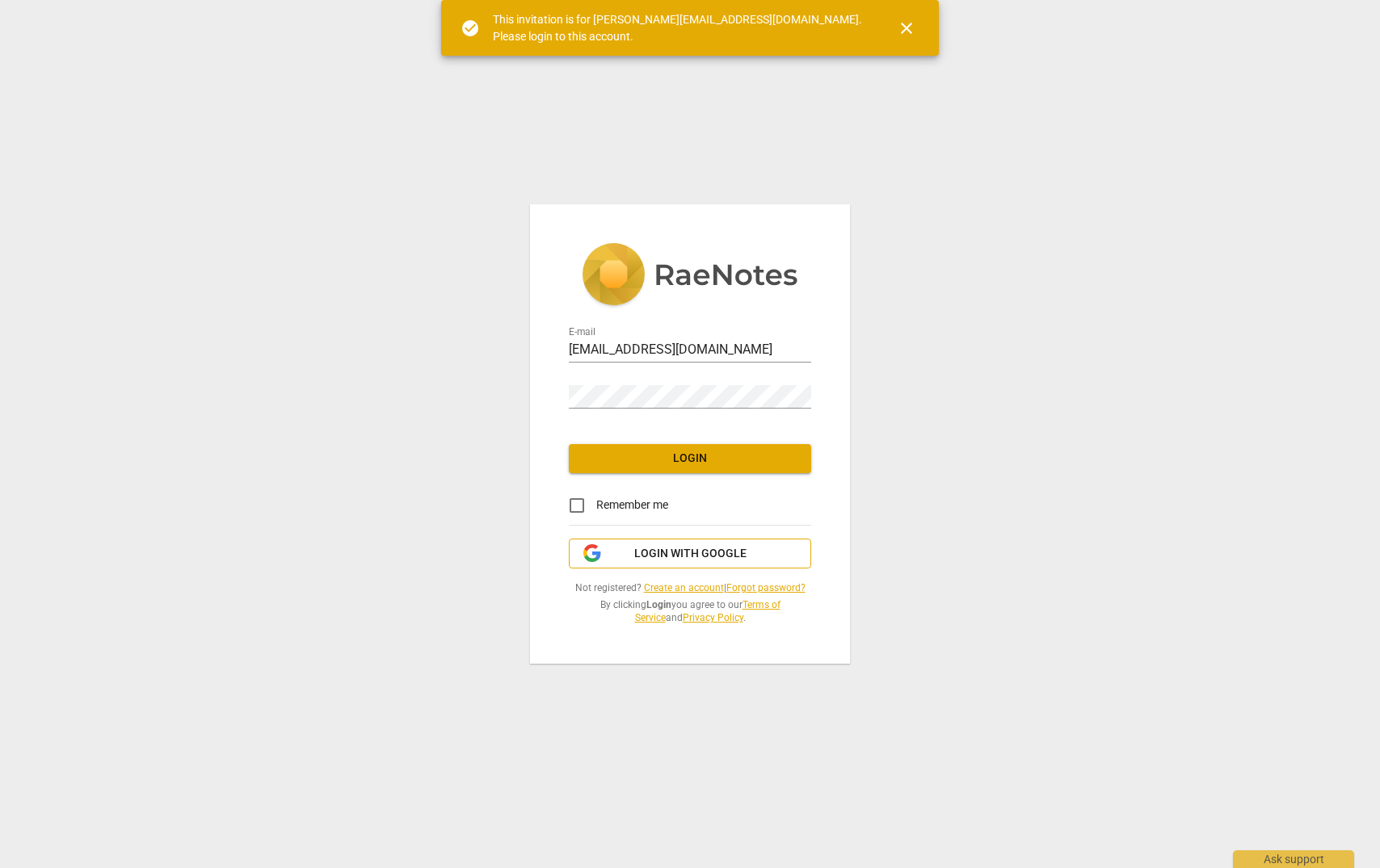
click at [698, 550] on span "Login with Google" at bounding box center [690, 554] width 112 height 16
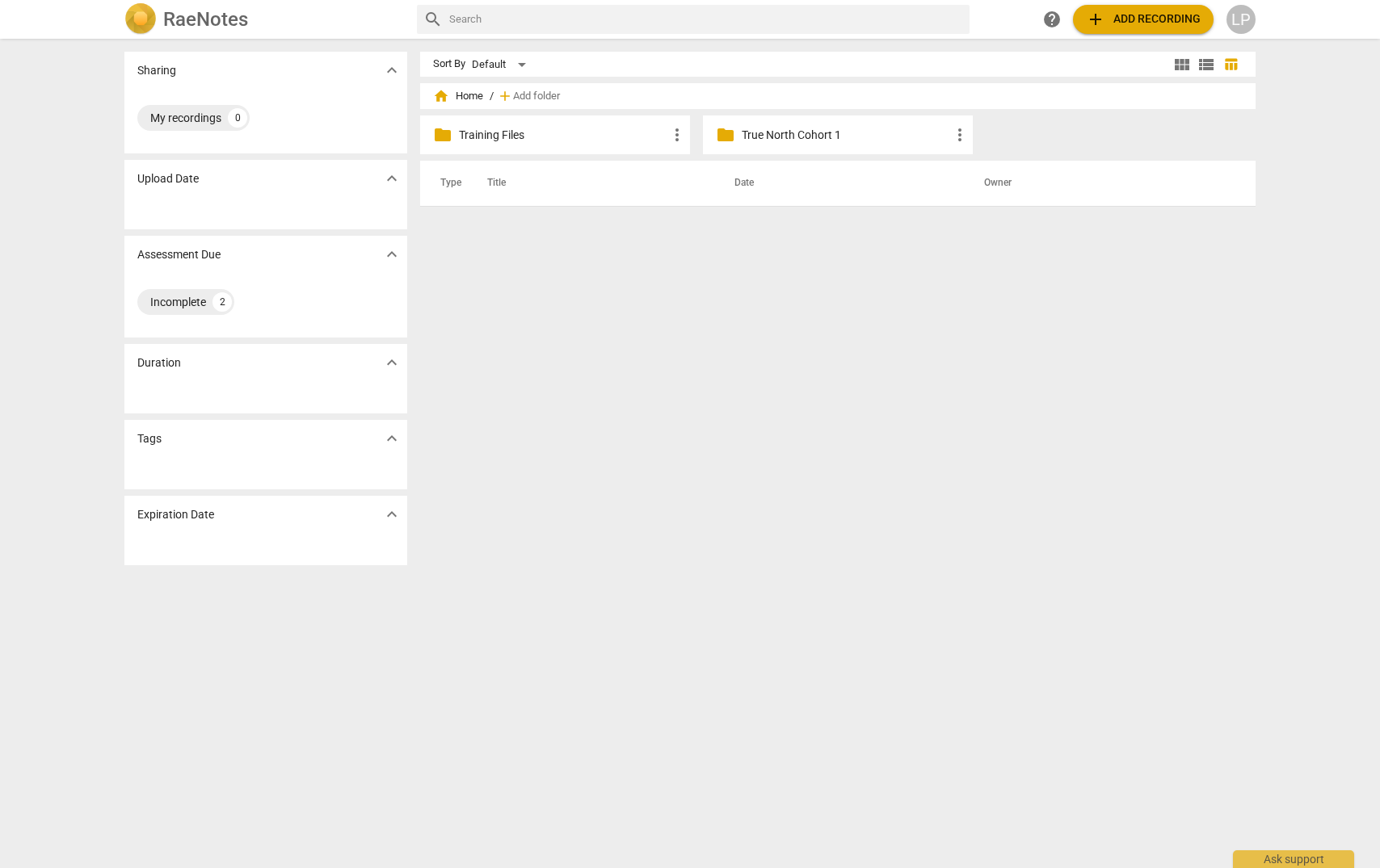
click at [1138, 15] on span "add Add recording" at bounding box center [1143, 19] width 115 height 19
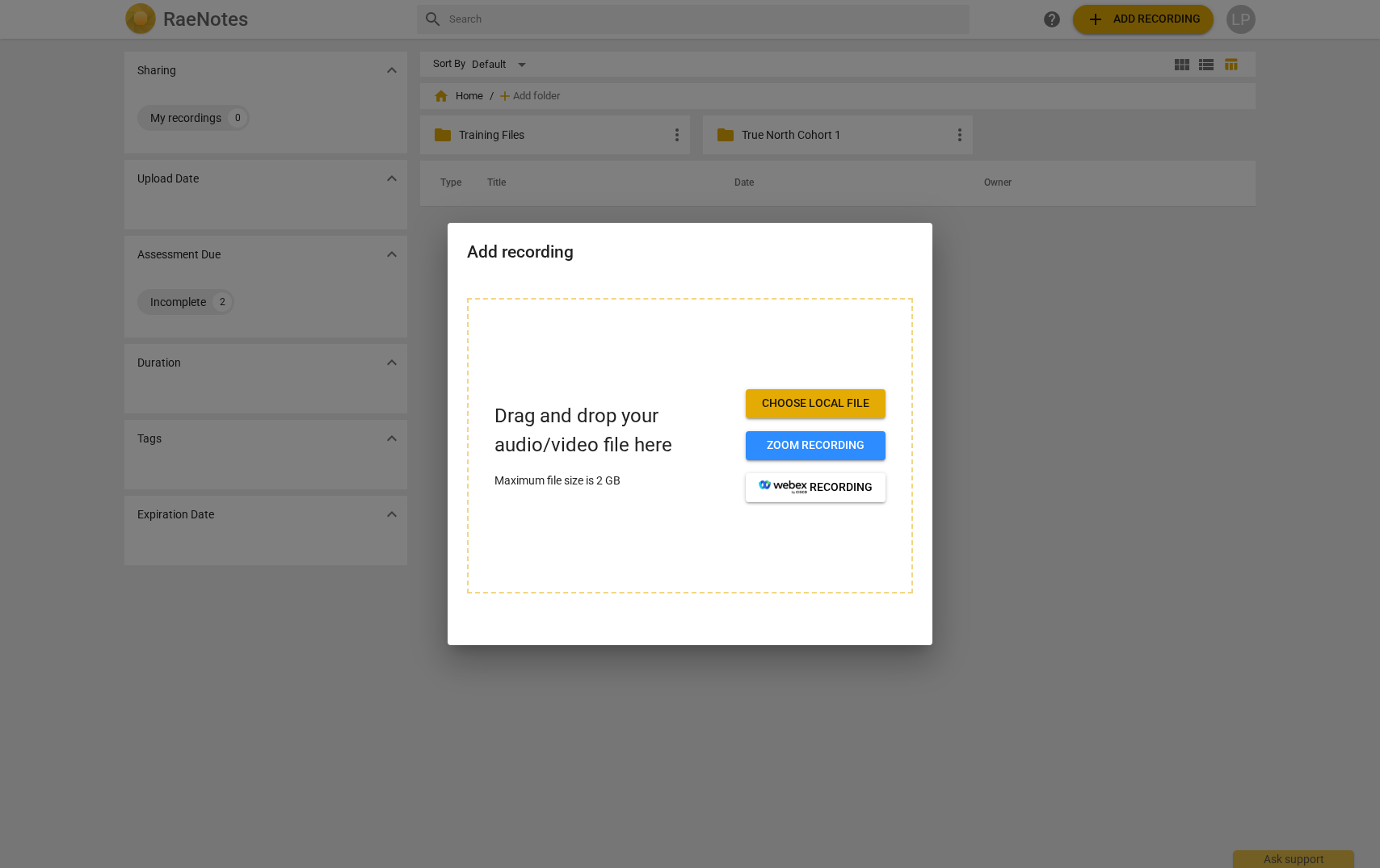
click at [665, 669] on div at bounding box center [690, 434] width 1380 height 868
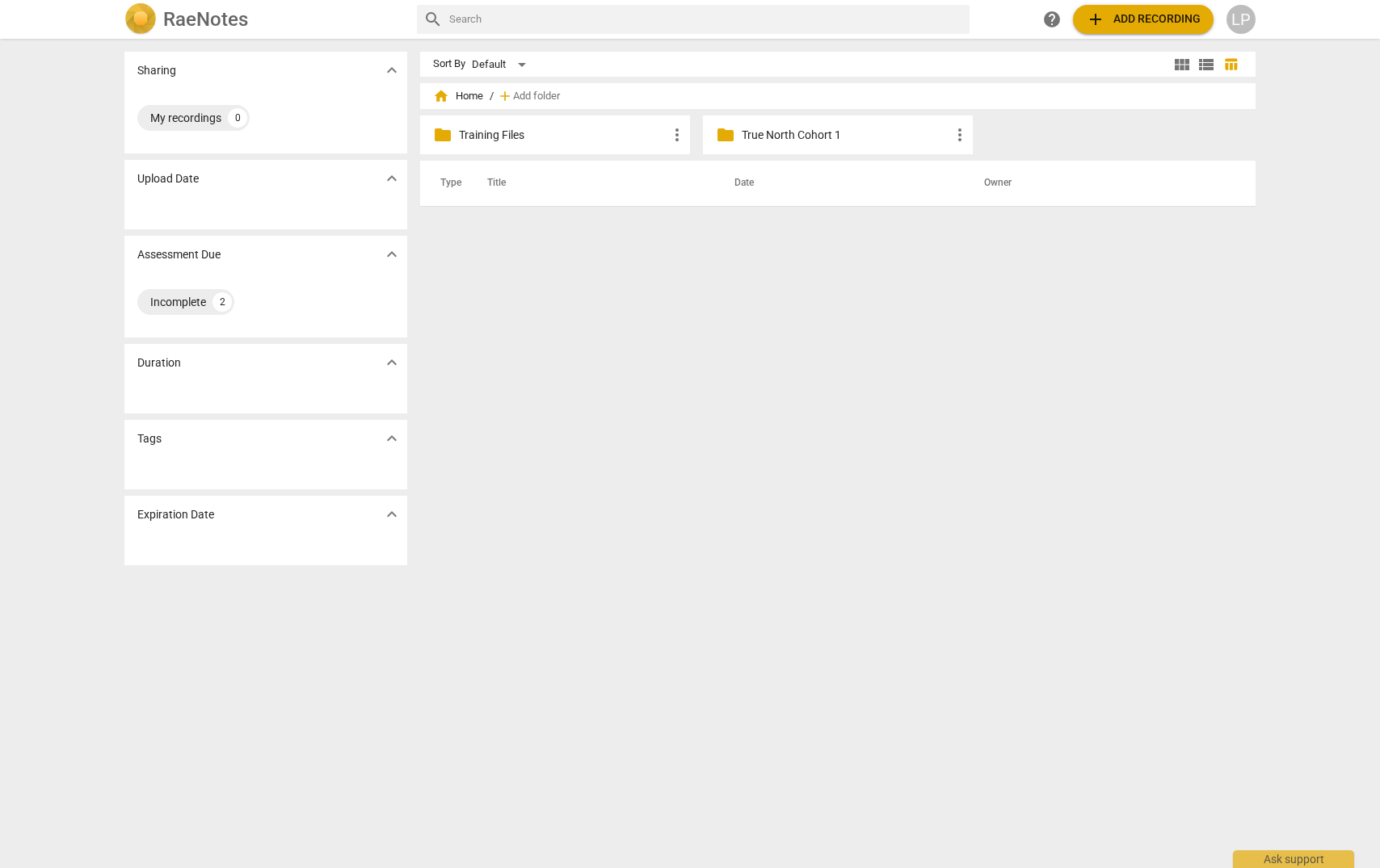
click at [805, 135] on p "True North Cohort 1" at bounding box center [846, 135] width 209 height 17
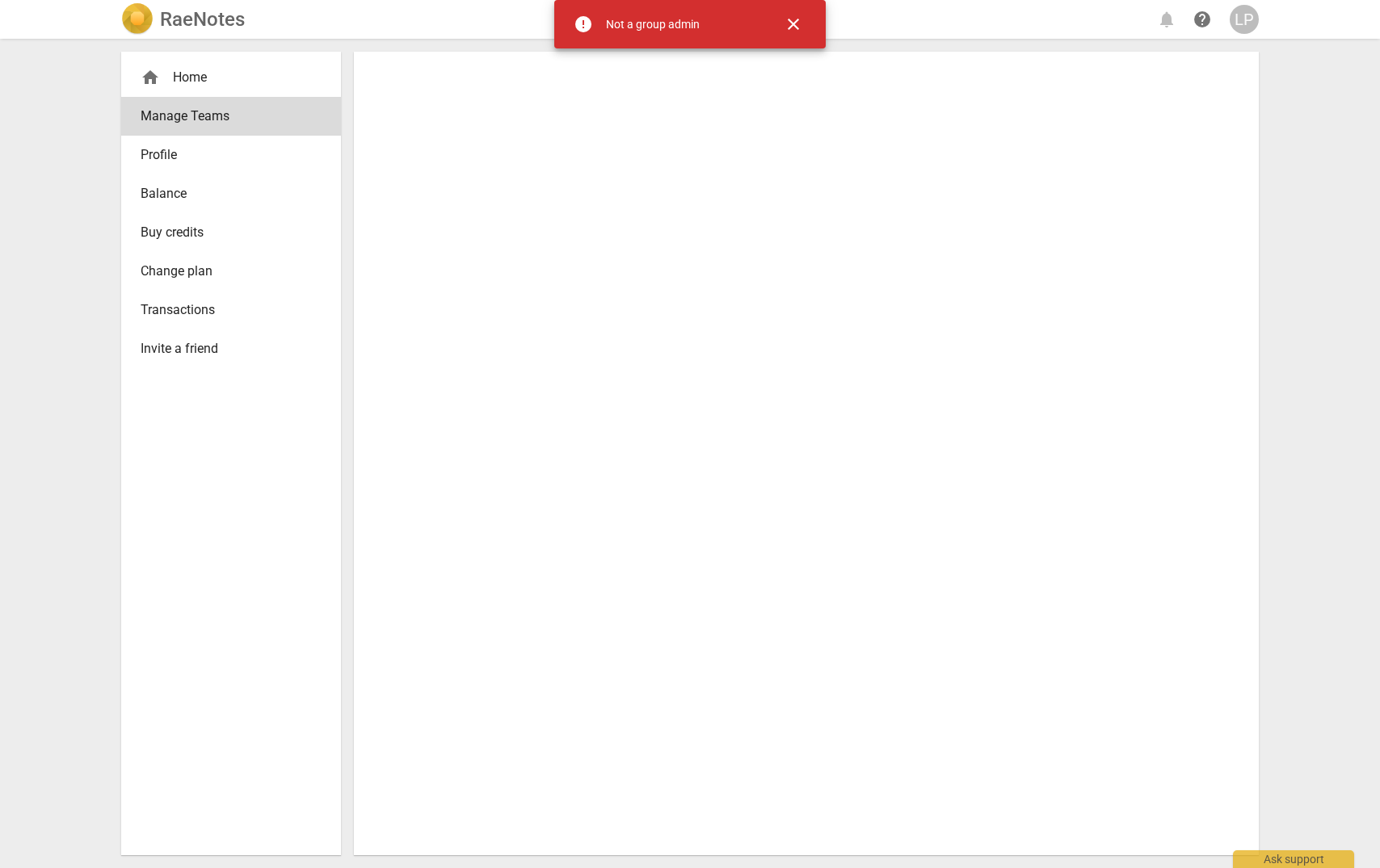
click at [797, 25] on span "close" at bounding box center [793, 24] width 19 height 19
